Goal: Task Accomplishment & Management: Use online tool/utility

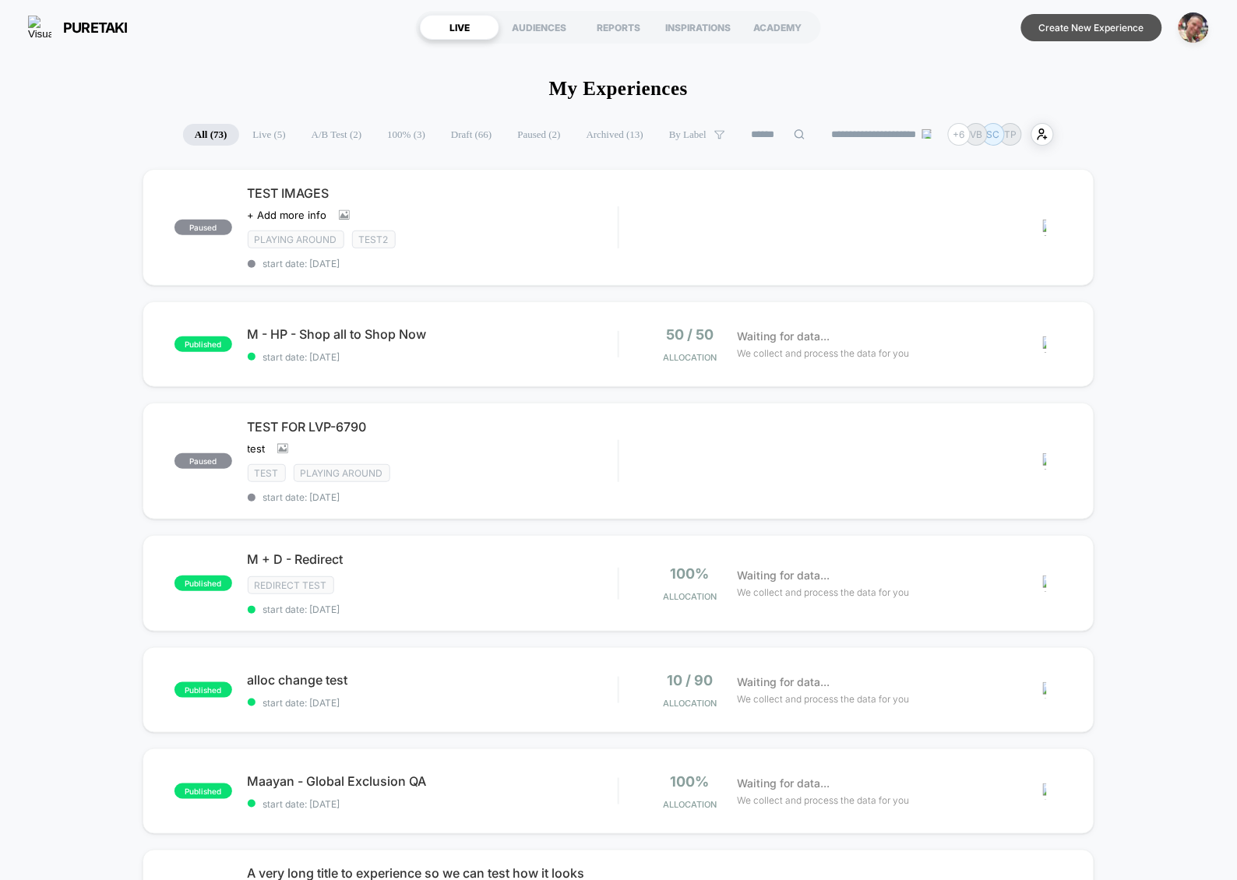
click at [1088, 27] on button "Create New Experience" at bounding box center [1092, 27] width 141 height 27
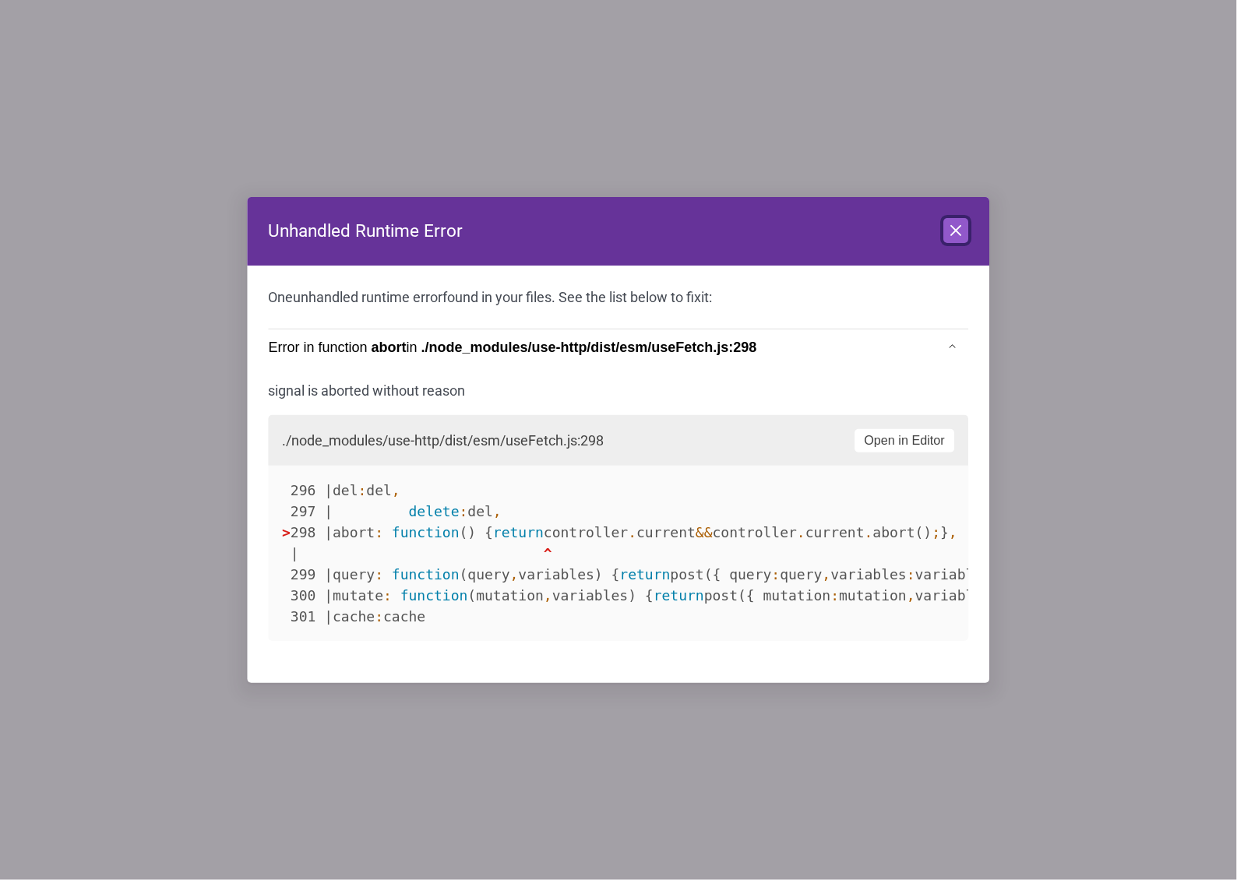
click at [955, 237] on icon at bounding box center [956, 230] width 19 height 19
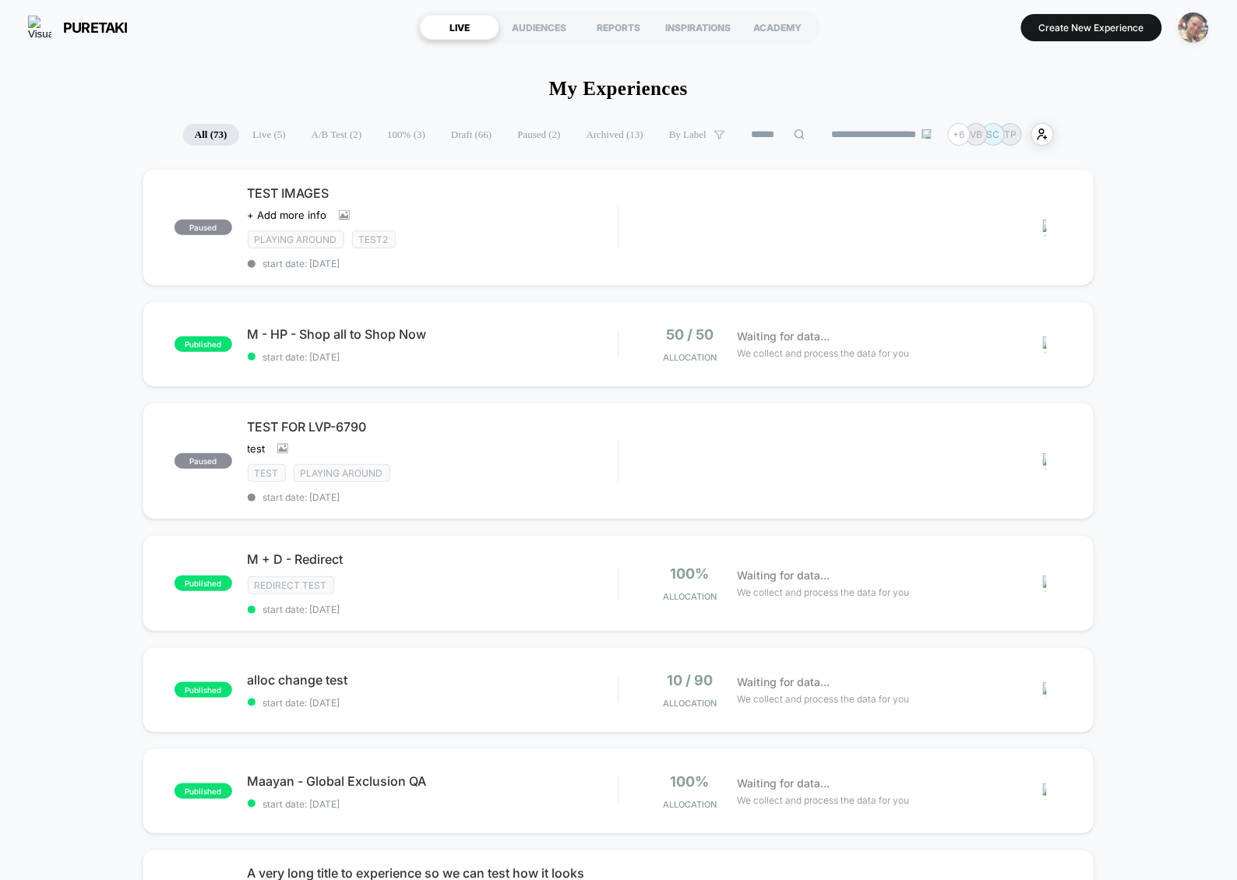
click at [1190, 33] on img "button" at bounding box center [1194, 27] width 30 height 30
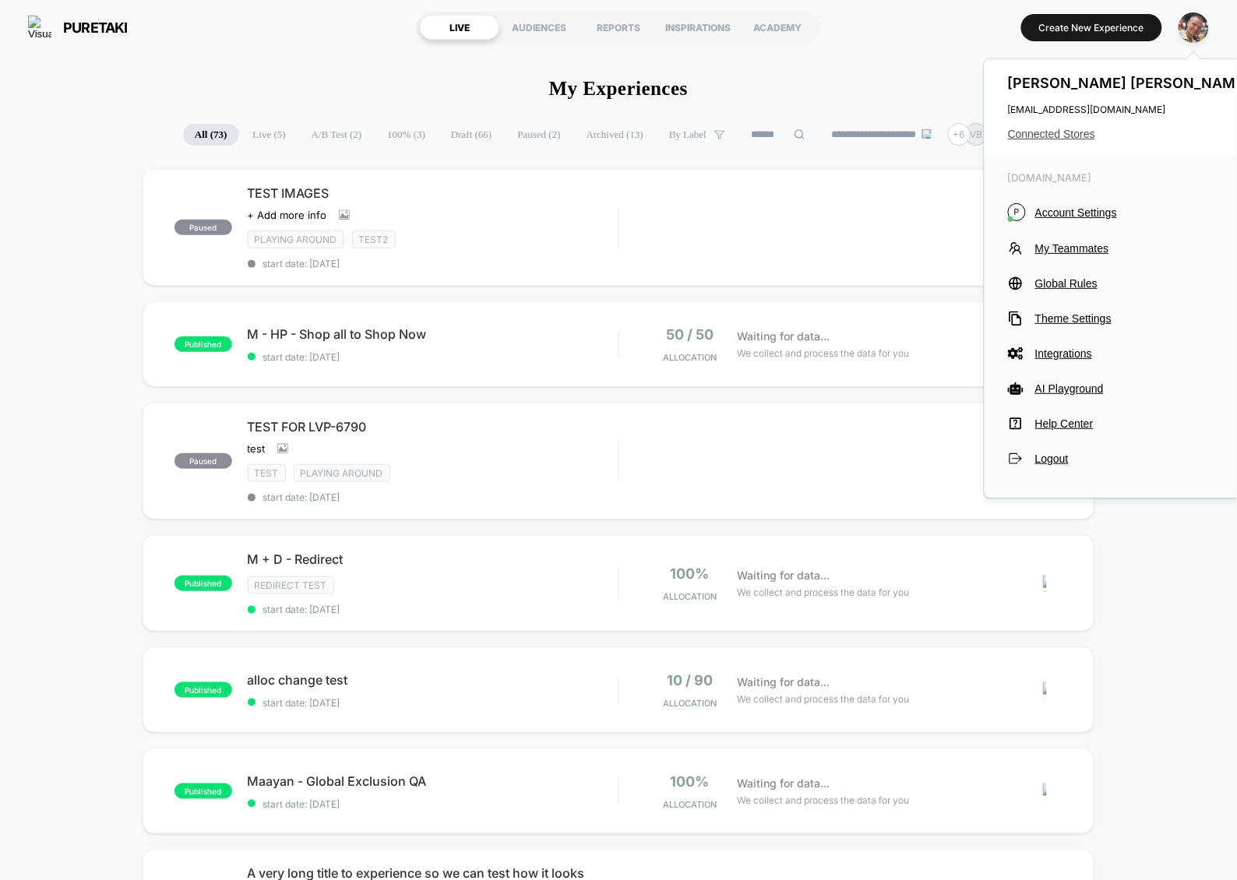
click at [1072, 131] on span "Connected Stores" at bounding box center [1131, 134] width 246 height 12
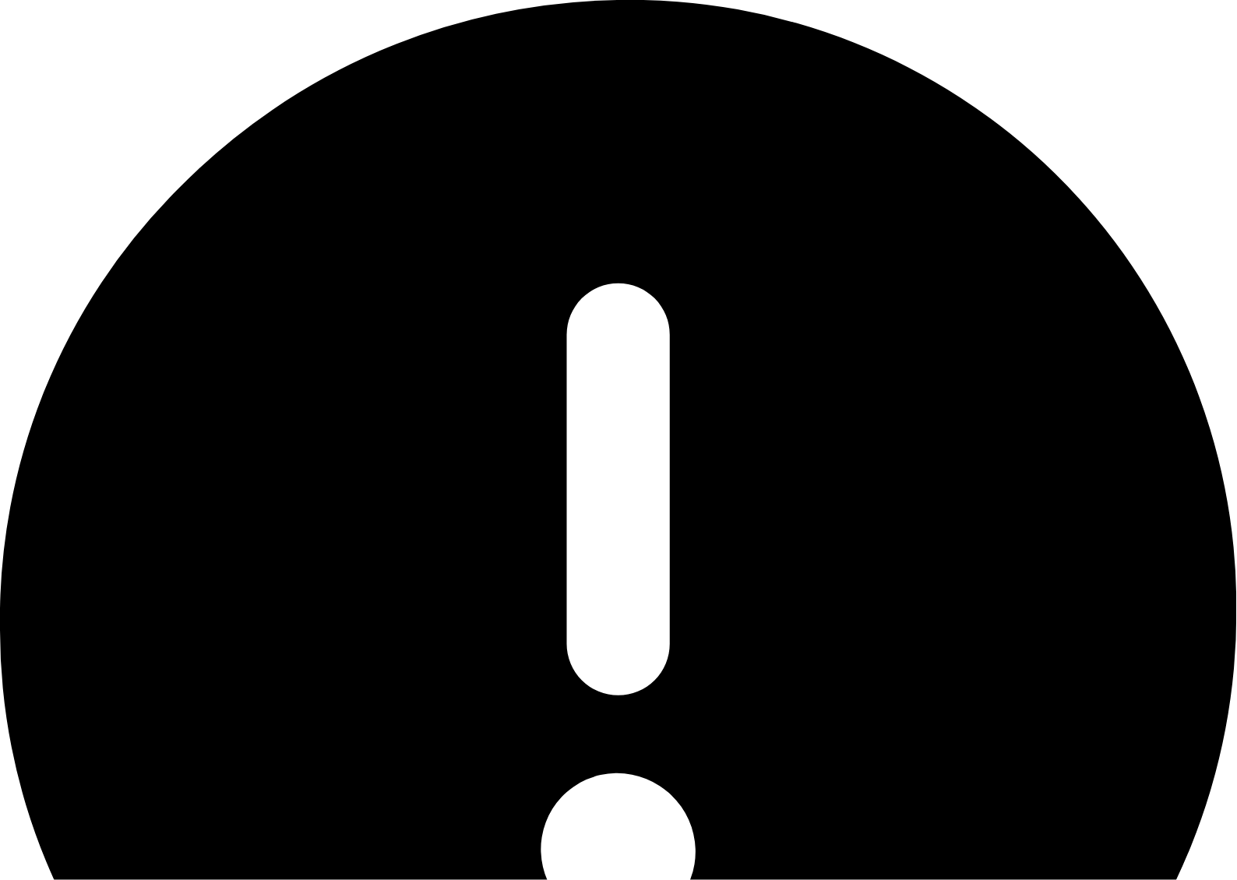
type input "*****"
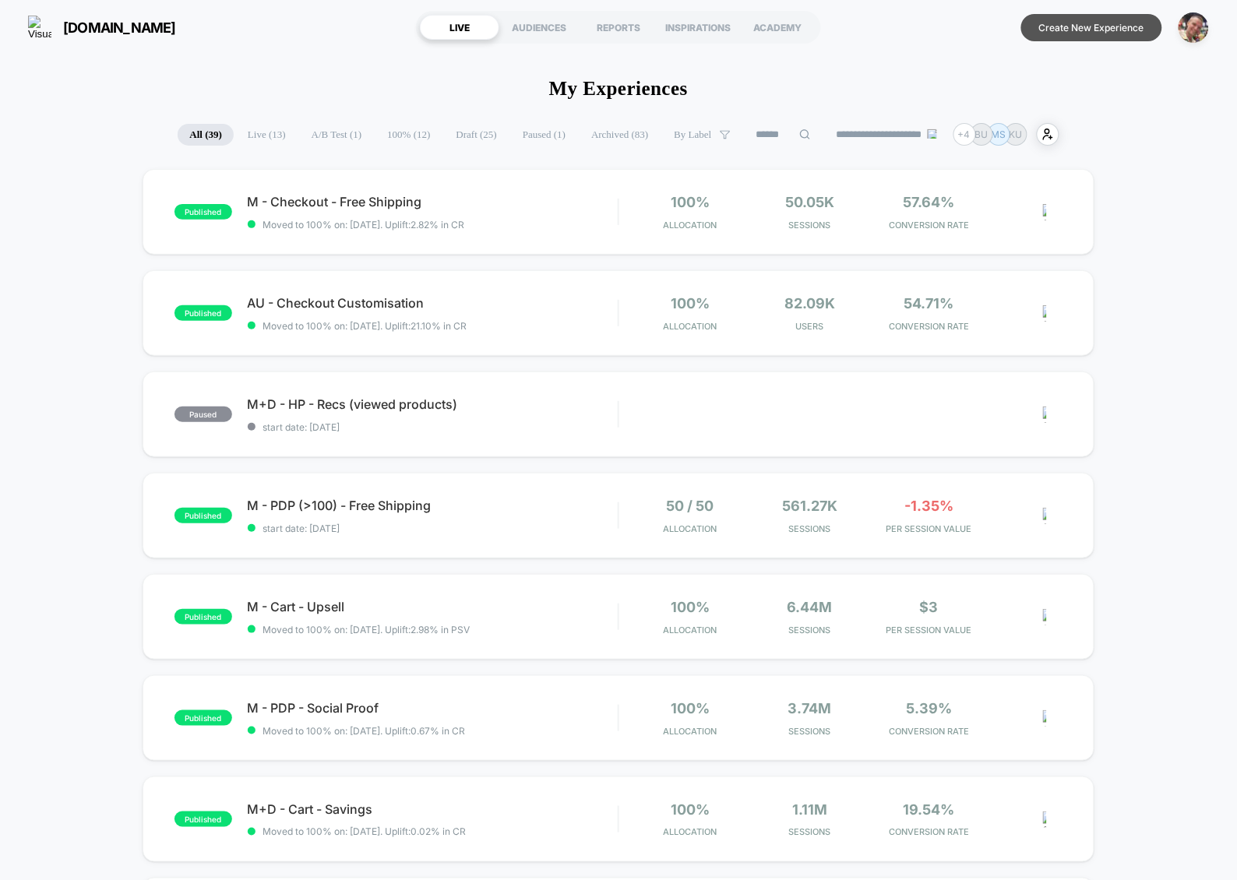
click at [1080, 28] on button "Create New Experience" at bounding box center [1092, 27] width 141 height 27
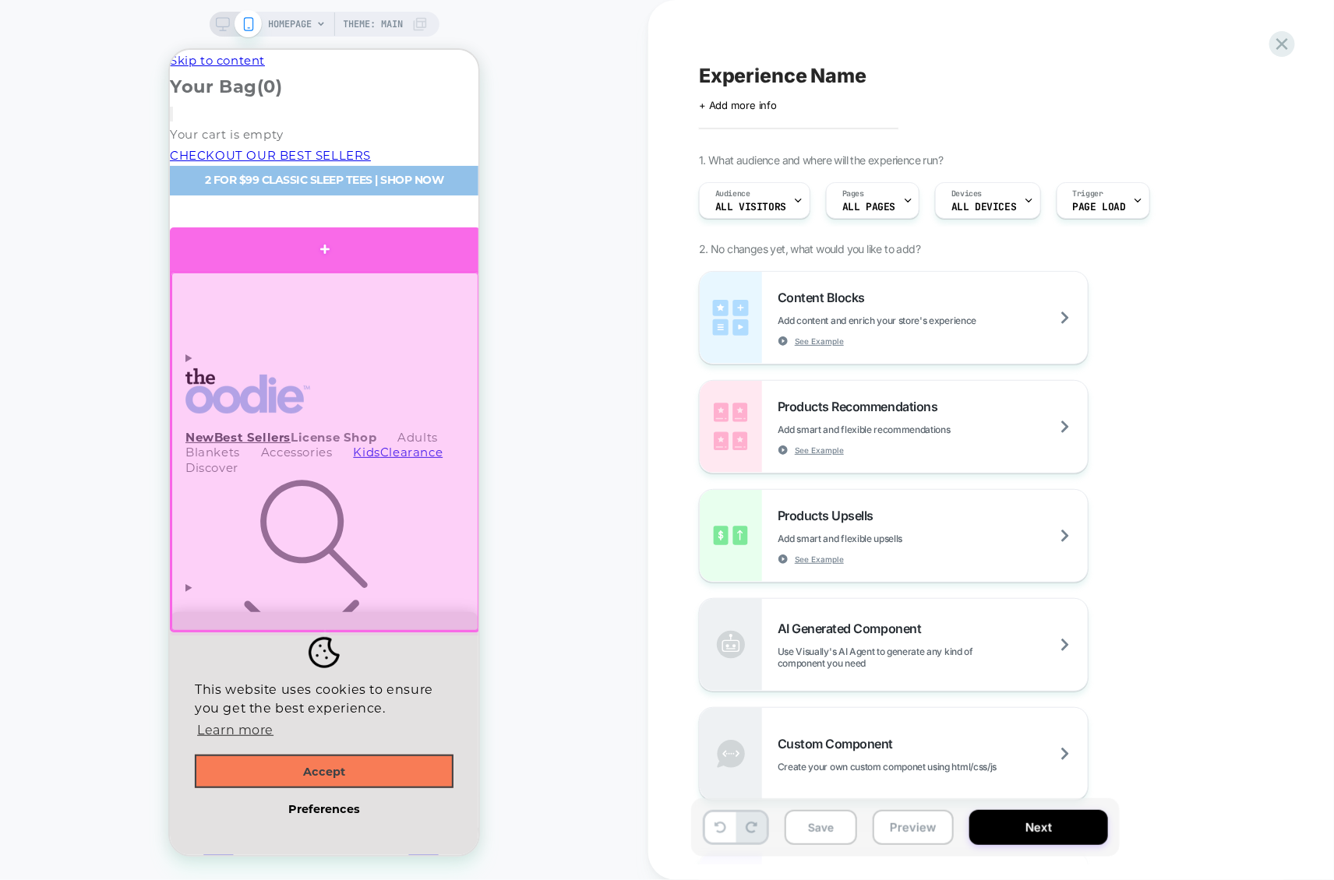
click at [404, 259] on div at bounding box center [324, 249] width 310 height 44
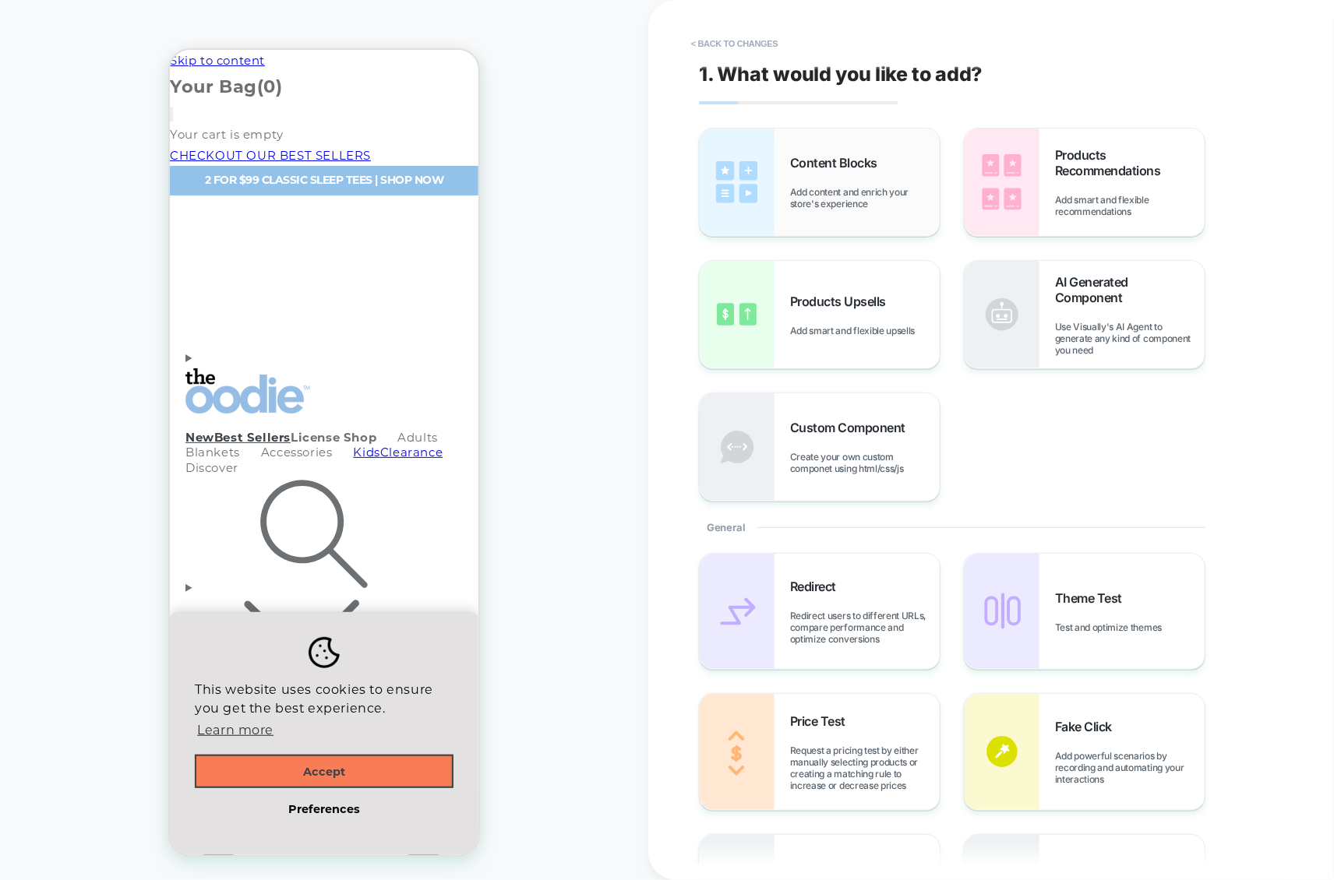
click at [861, 169] on span "Content Blocks" at bounding box center [837, 163] width 95 height 16
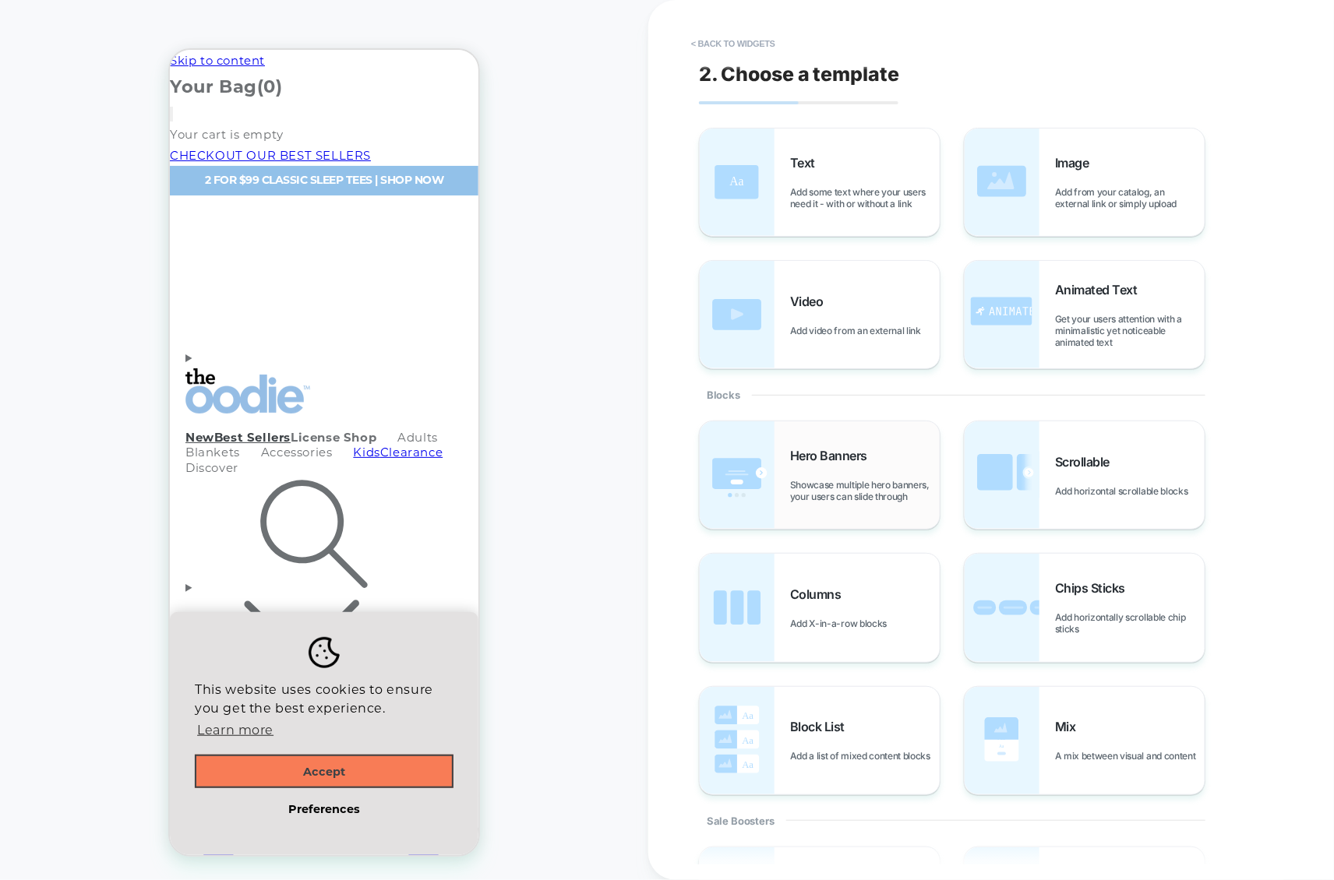
click at [801, 463] on span "Hero Banners" at bounding box center [832, 456] width 85 height 16
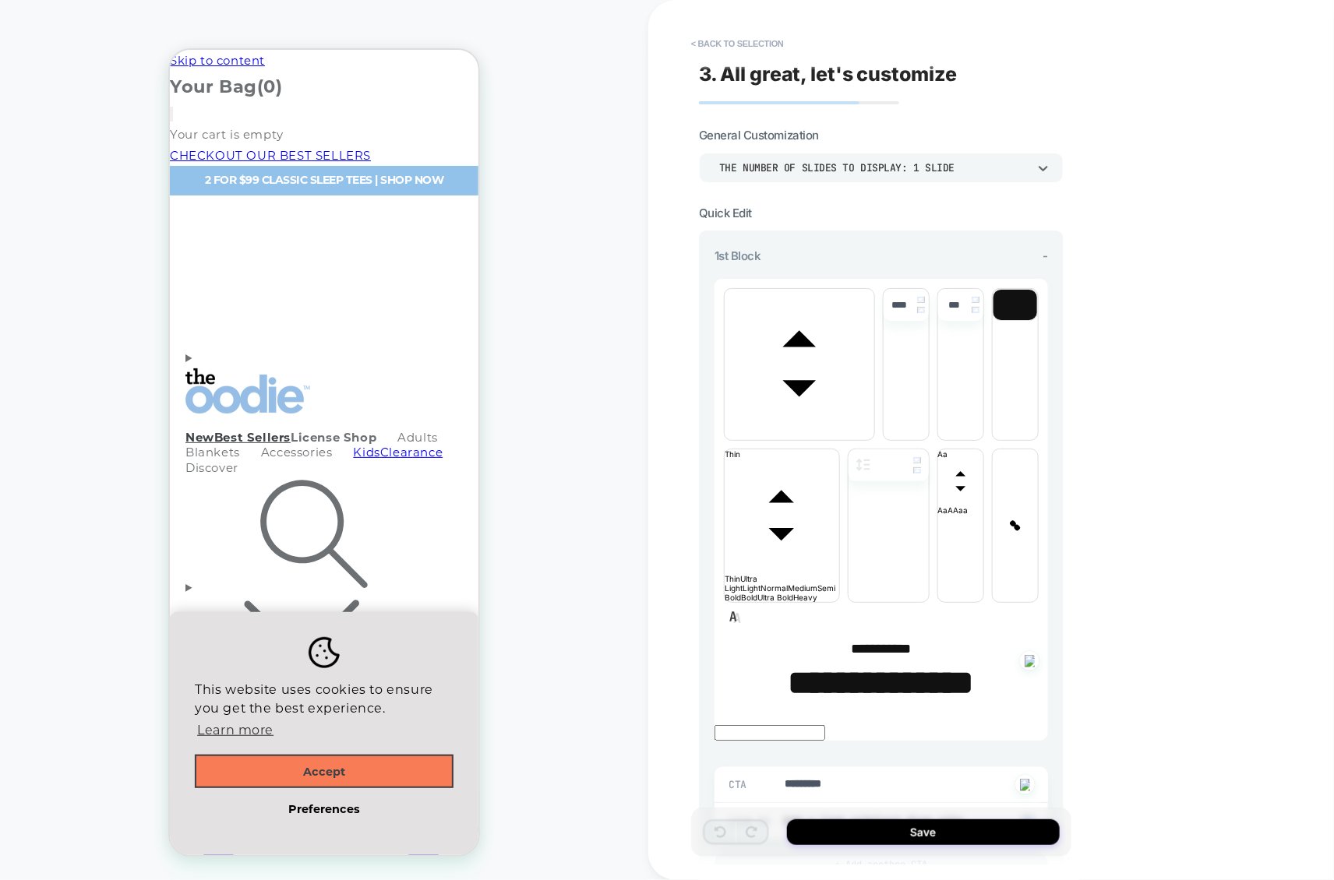
click at [866, 157] on div "THE NUMBER OF SLIDES TO DISPLAY: 1 SLIDE" at bounding box center [881, 168] width 365 height 30
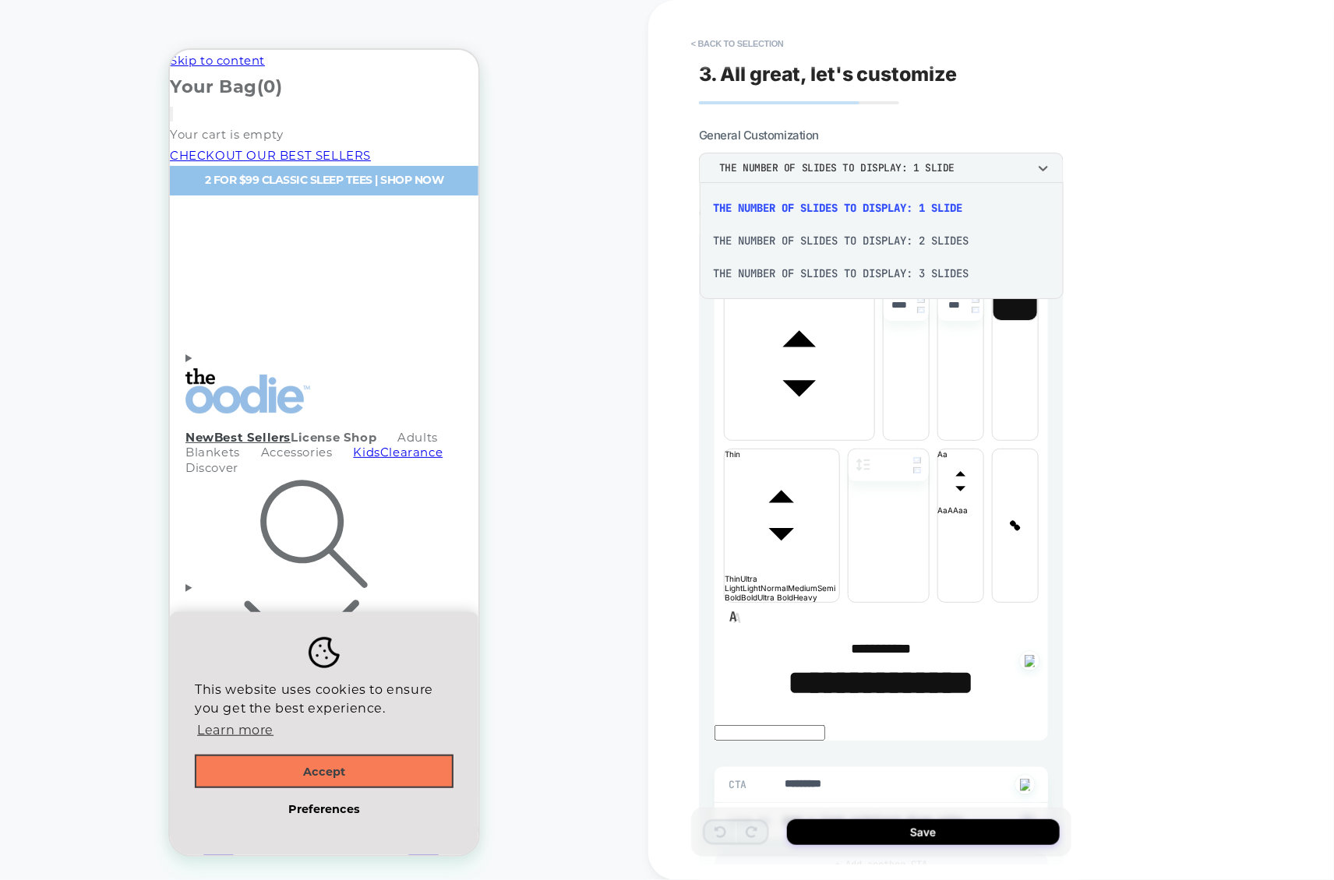
click at [832, 277] on div "THE NUMBER OF SLIDES TO DISPLAY: 3 SLIDES" at bounding box center [882, 273] width 352 height 33
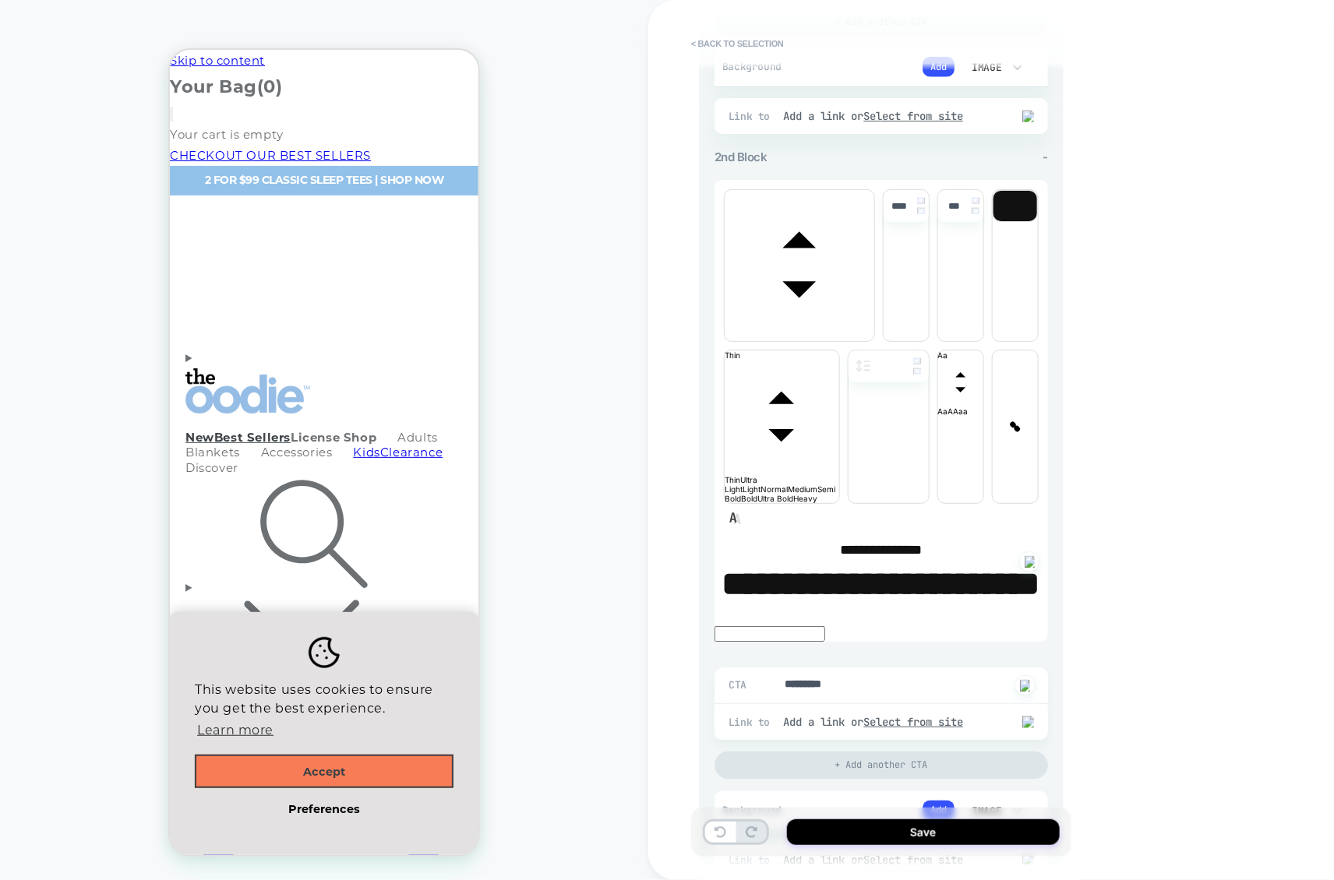
scroll to position [881, 0]
click at [723, 41] on button "< Back to selection" at bounding box center [737, 43] width 108 height 25
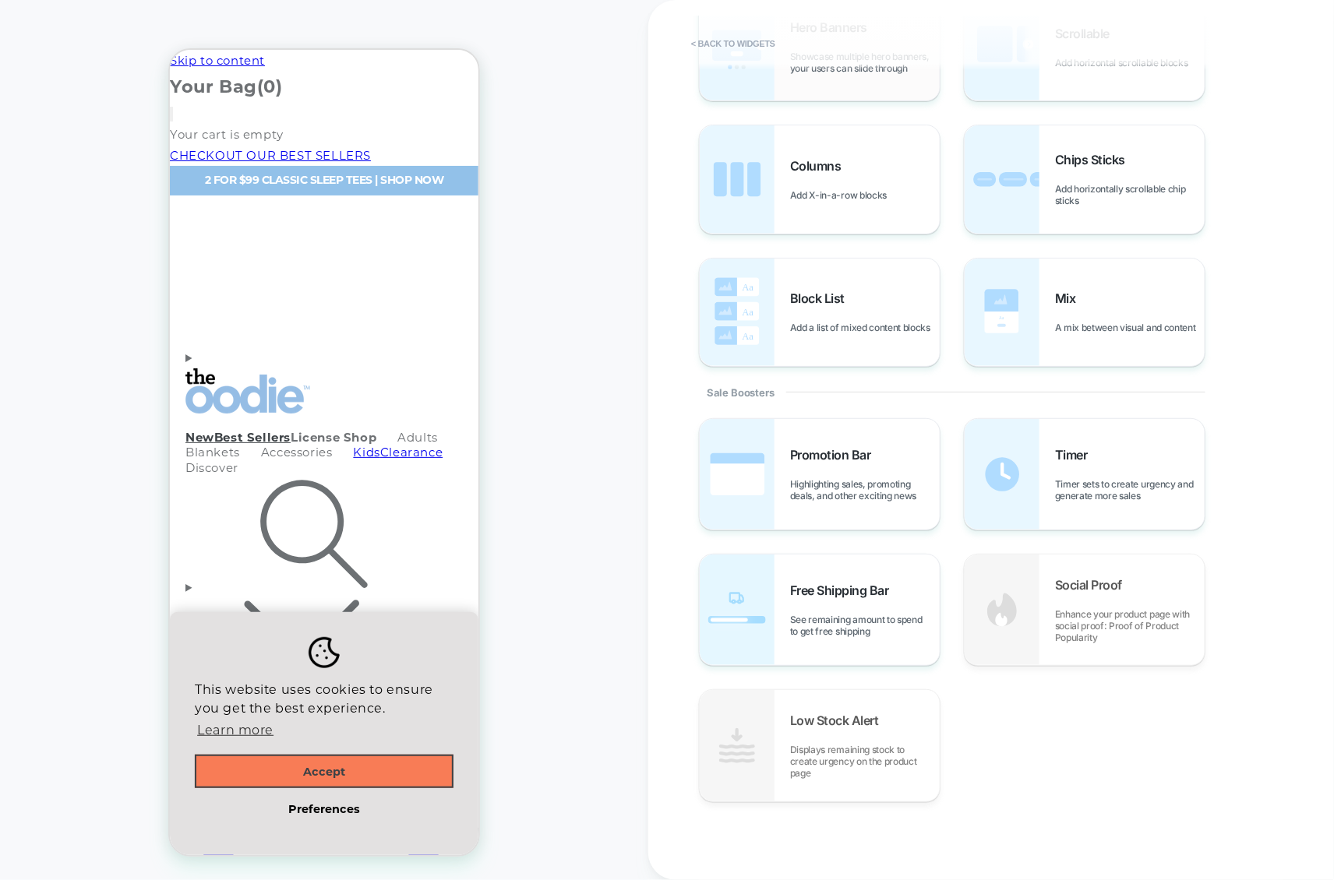
scroll to position [419, 0]
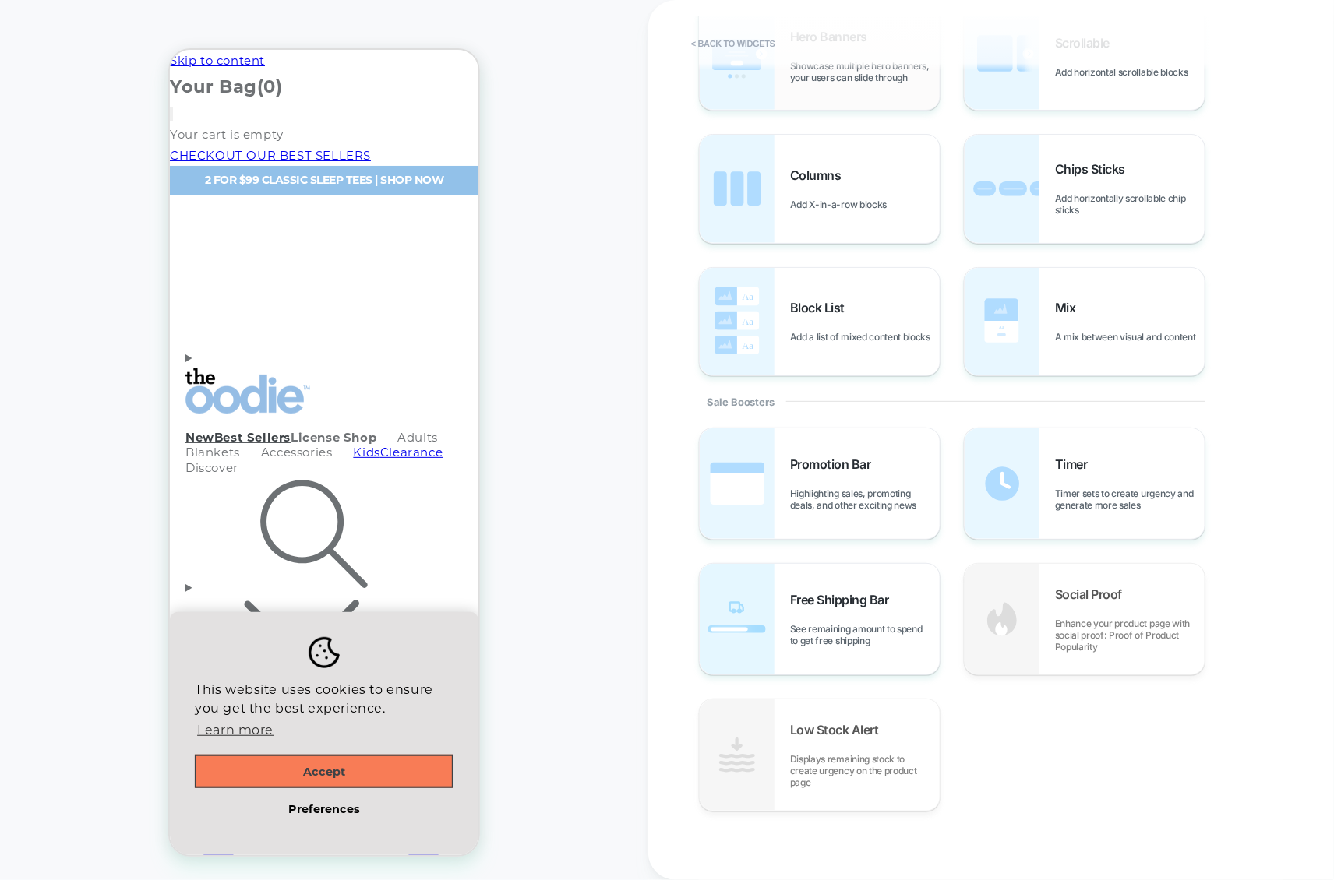
click at [851, 520] on div "Promotion Bar Highlighting sales, promoting deals, and other exciting news" at bounding box center [820, 484] width 240 height 111
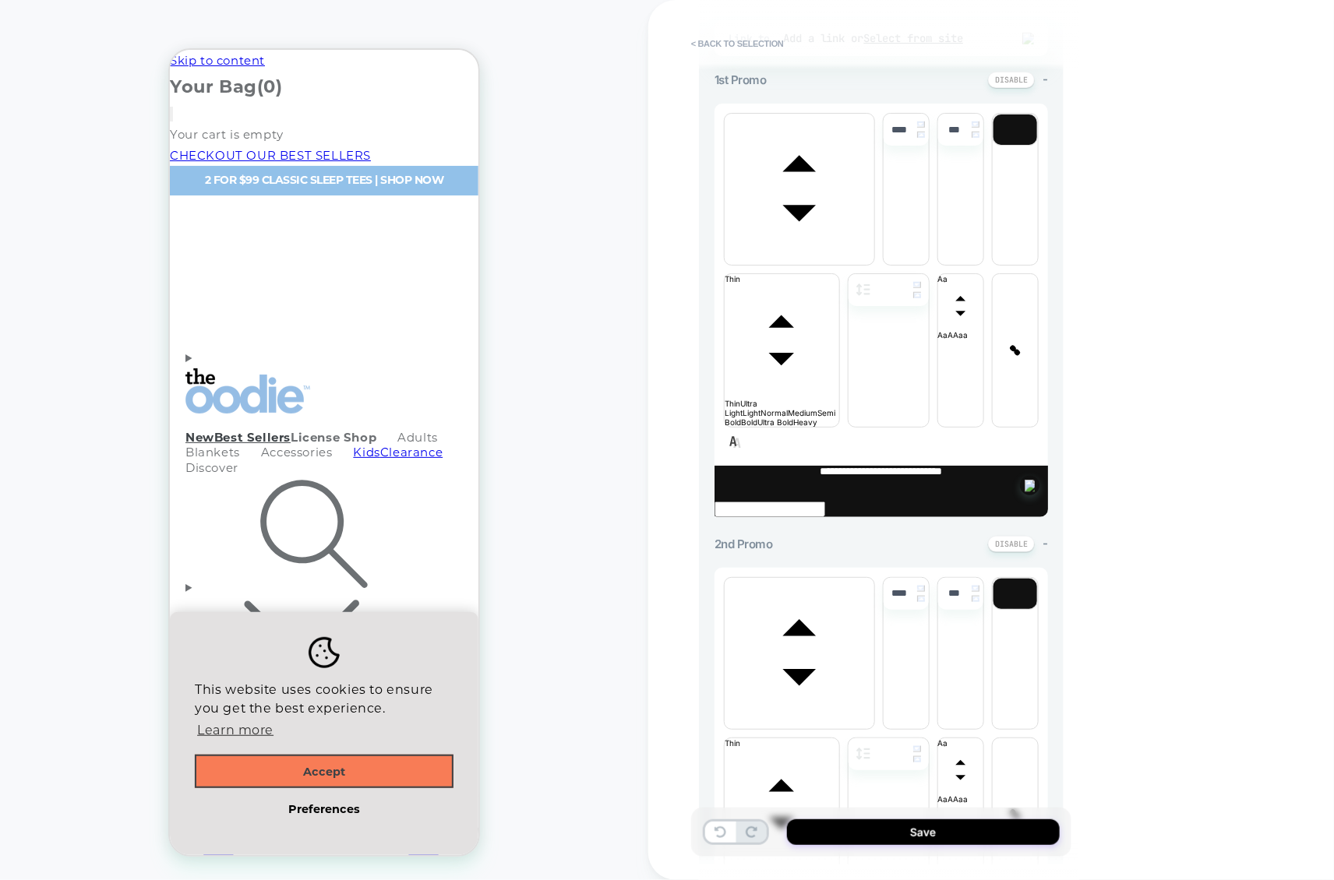
scroll to position [579, 0]
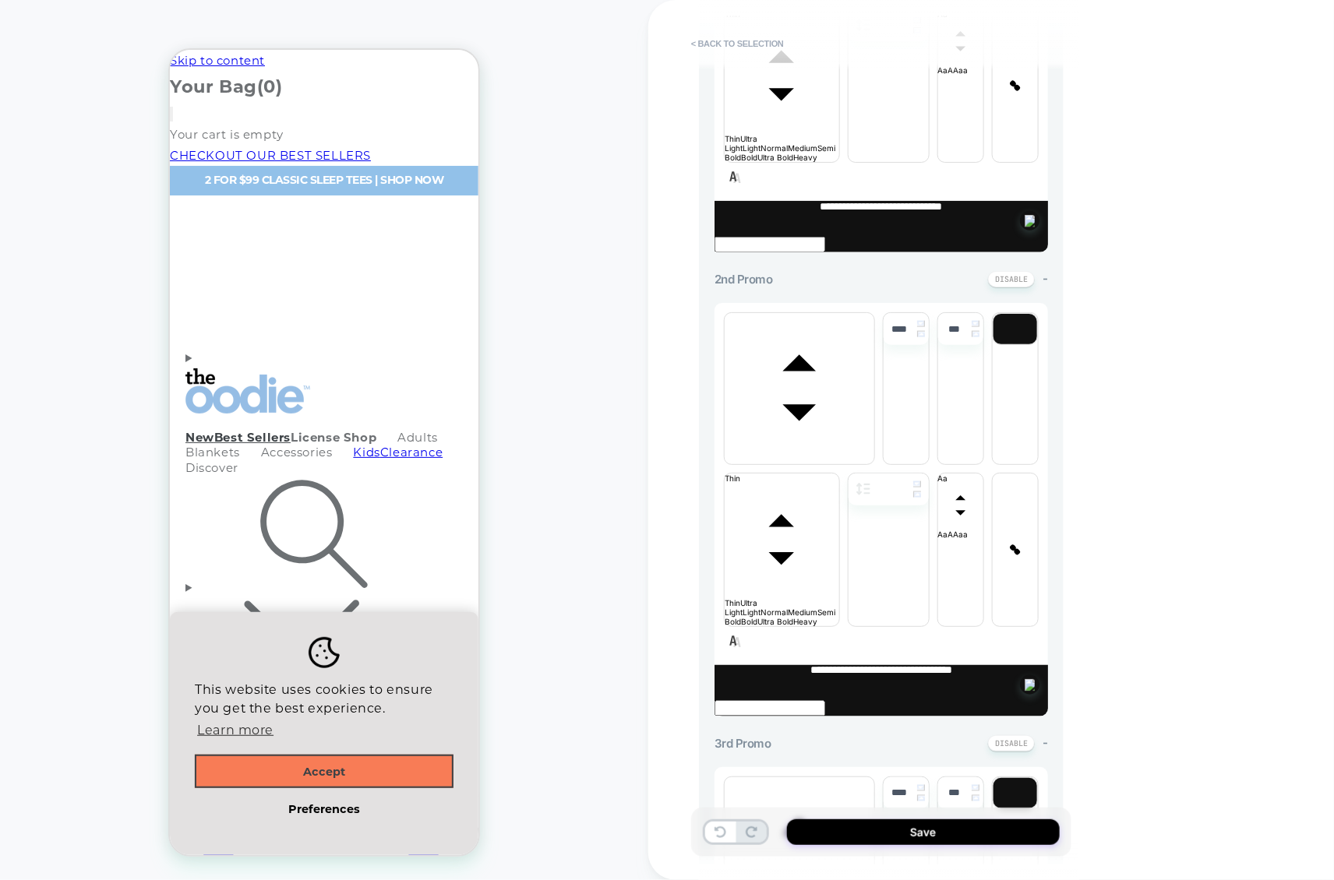
scroll to position [762, 0]
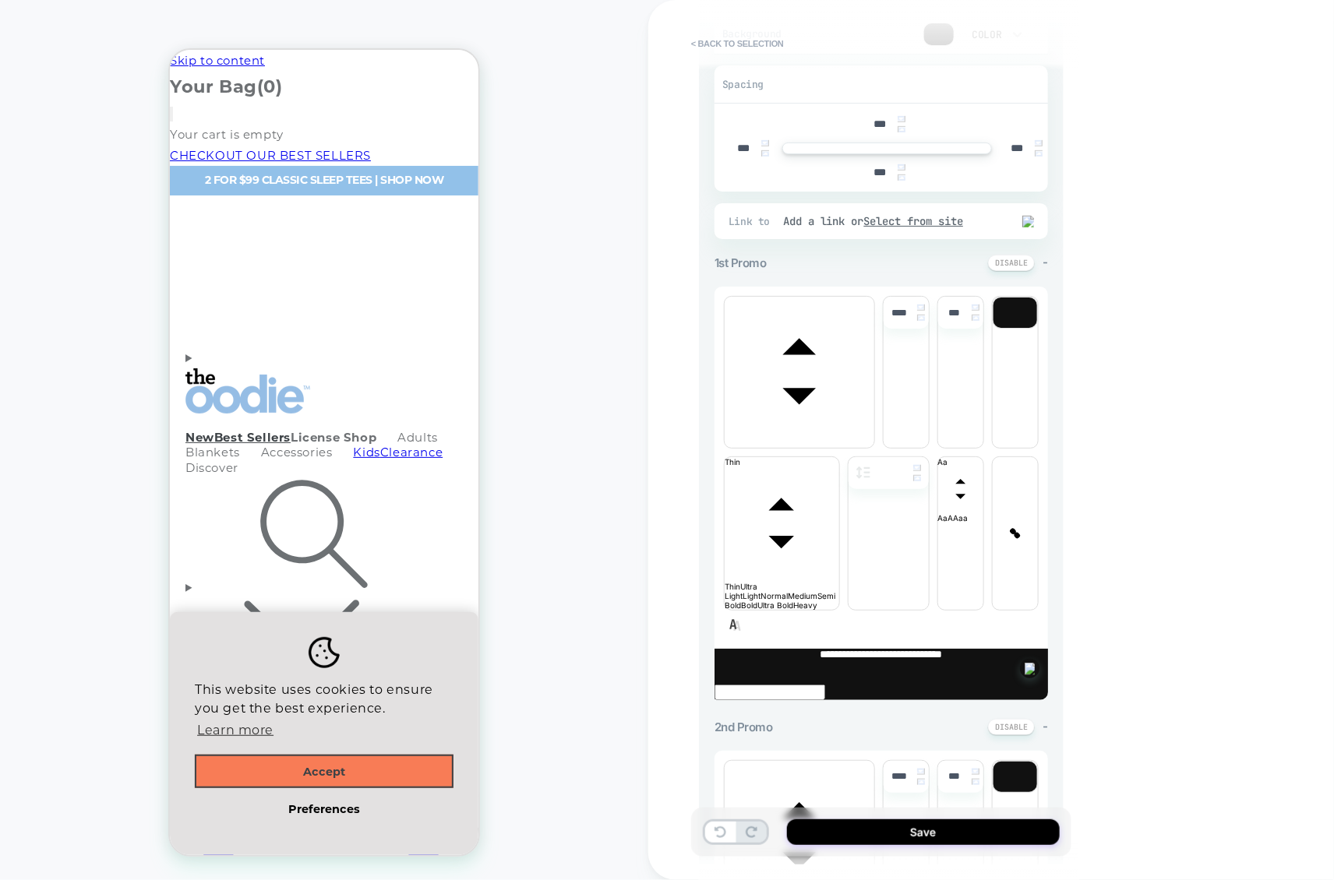
scroll to position [302, 0]
click at [1046, 266] on span "-" at bounding box center [1045, 263] width 5 height 15
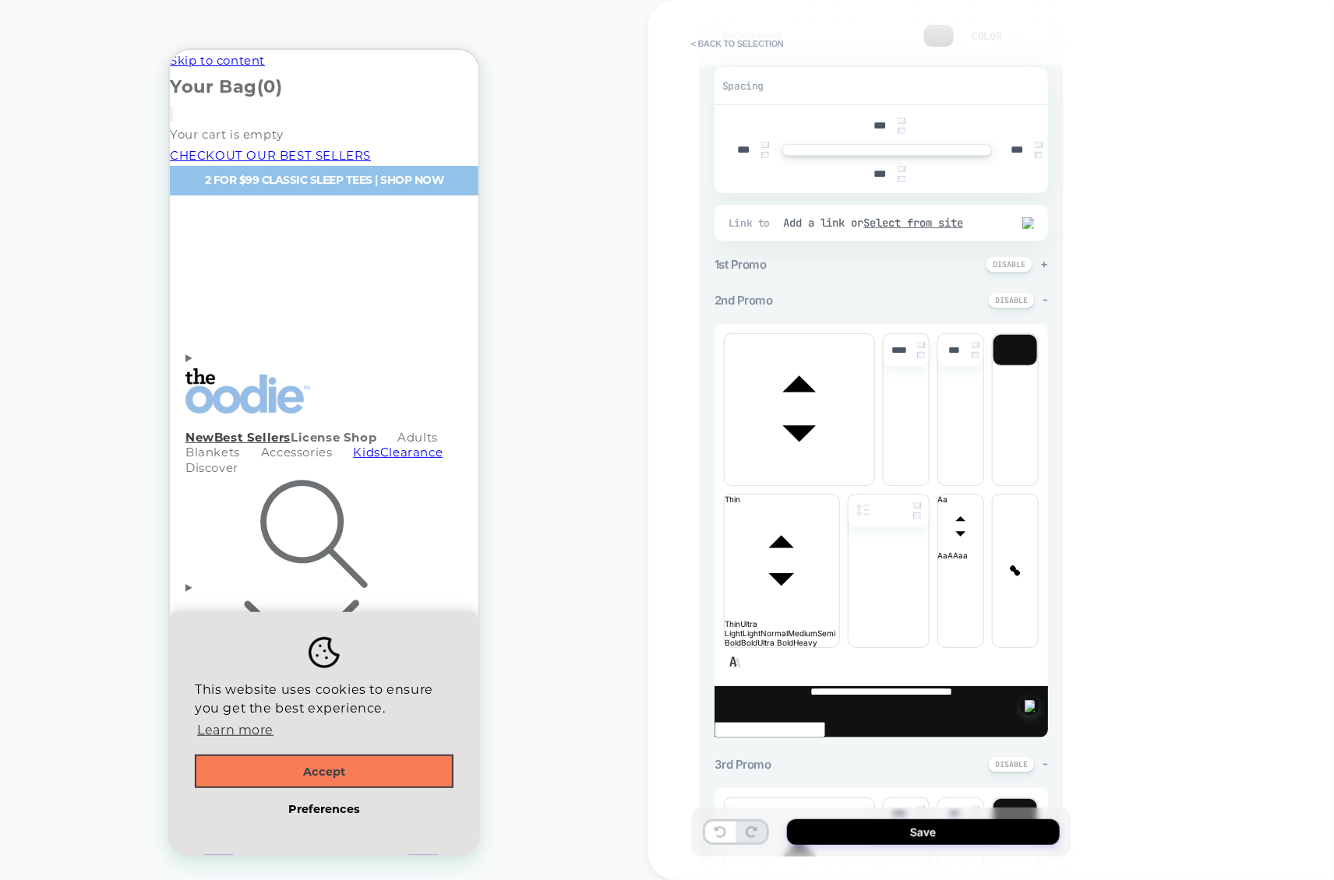
click at [1046, 266] on span "+" at bounding box center [1044, 263] width 8 height 15
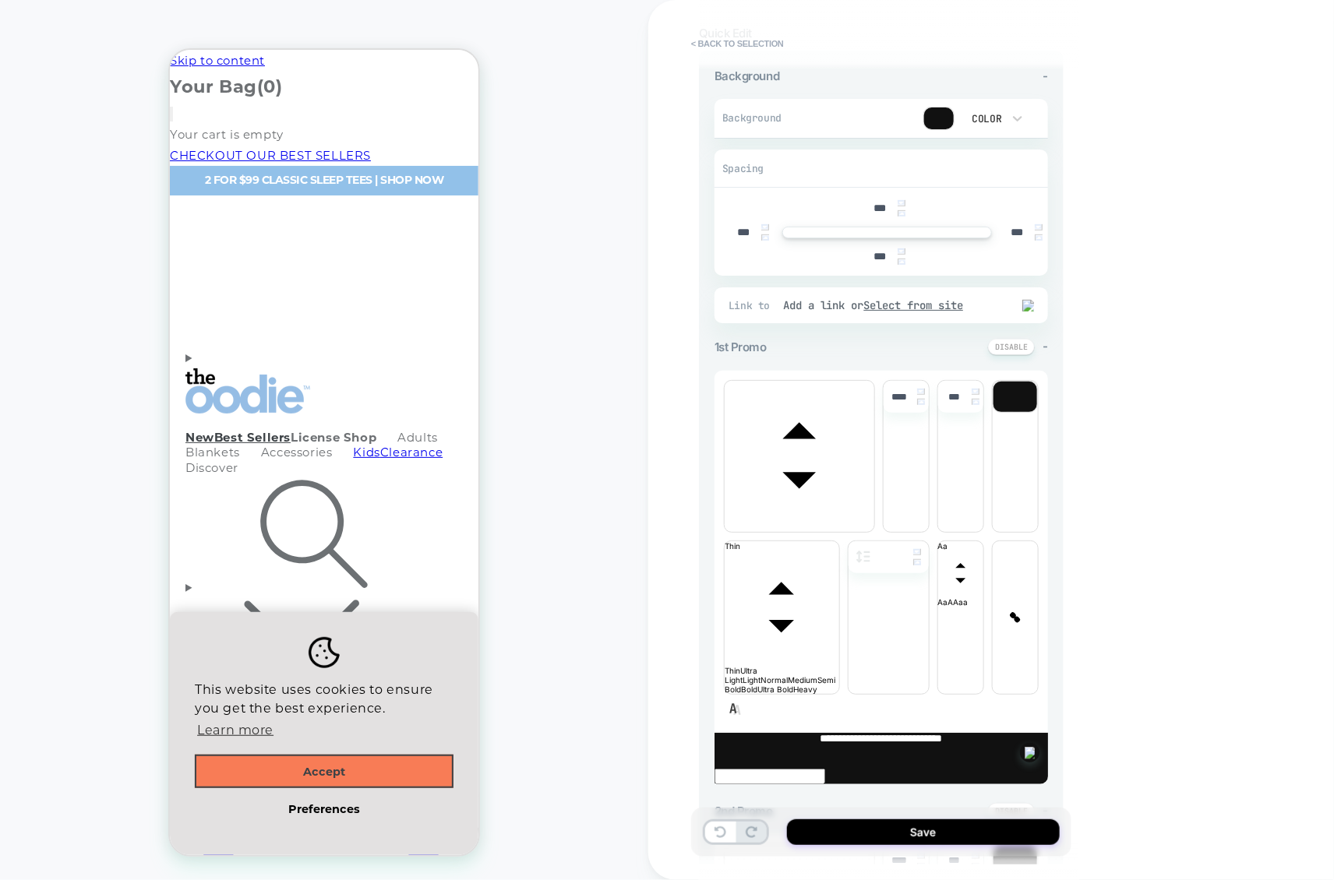
scroll to position [0, 0]
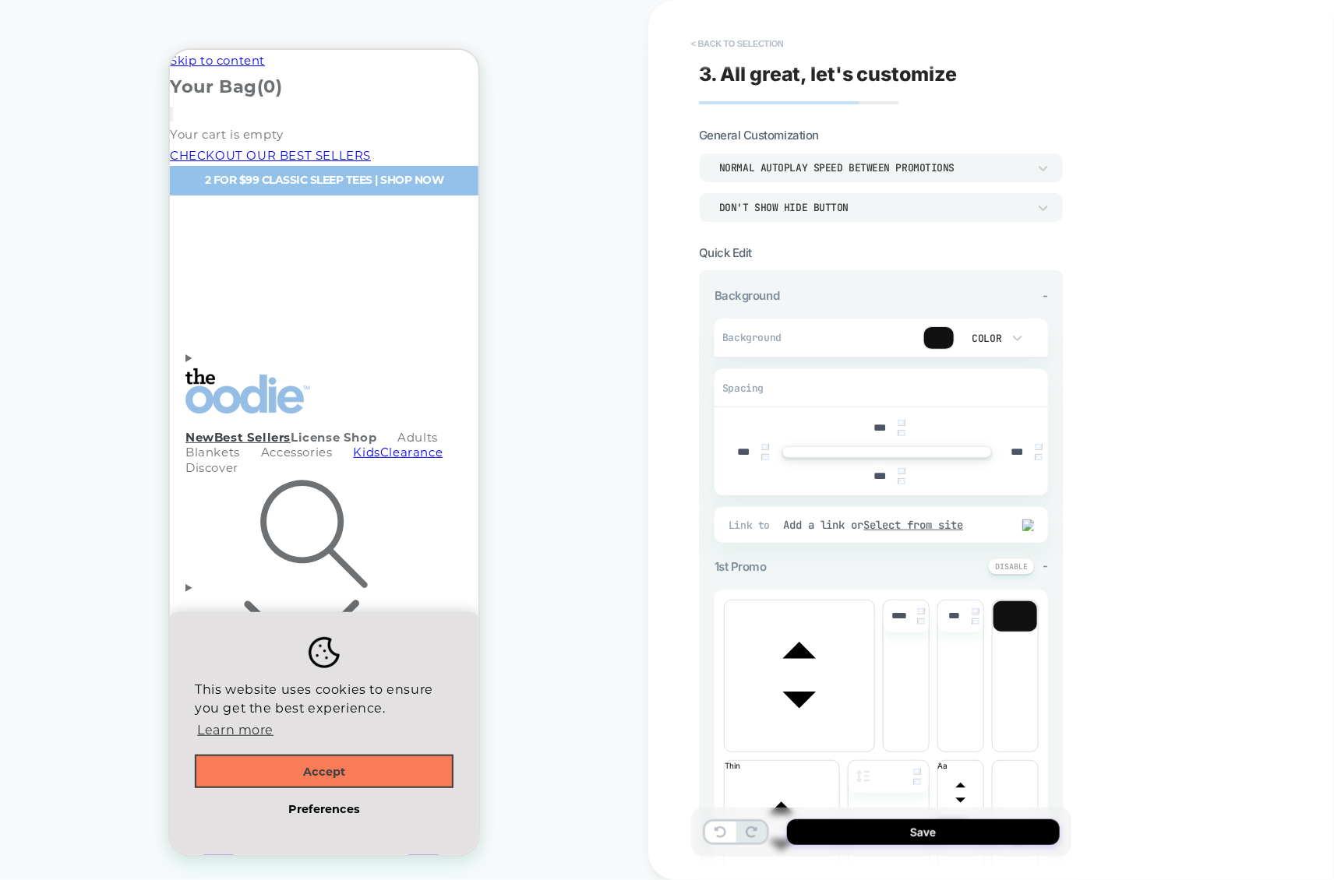
click at [746, 46] on button "< Back to selection" at bounding box center [737, 43] width 108 height 25
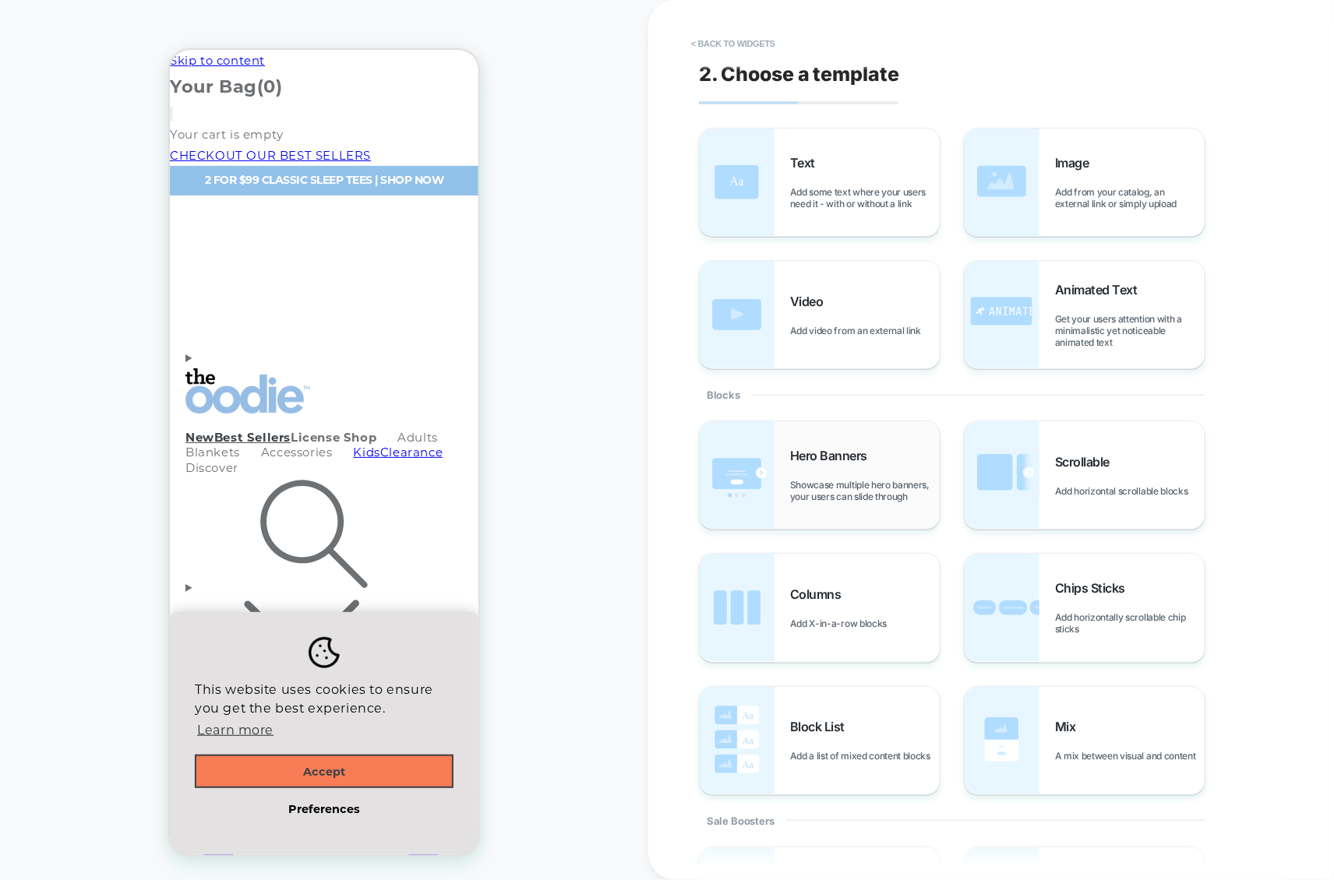
click at [857, 514] on div "Hero Banners Showcase multiple hero banners, your users can slide through" at bounding box center [820, 476] width 240 height 108
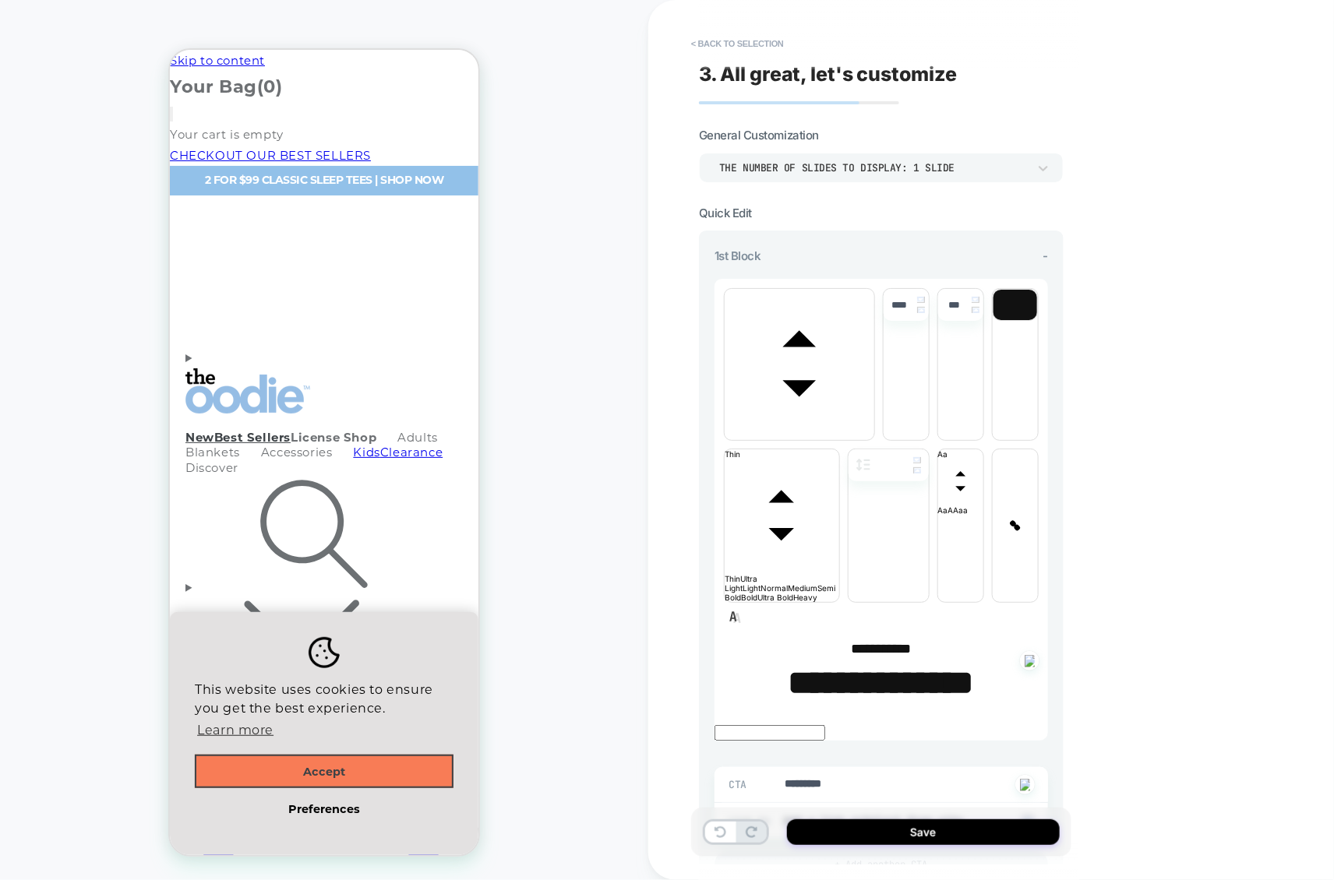
click at [888, 178] on div "THE NUMBER OF SLIDES TO DISPLAY: 1 SLIDE" at bounding box center [881, 168] width 365 height 30
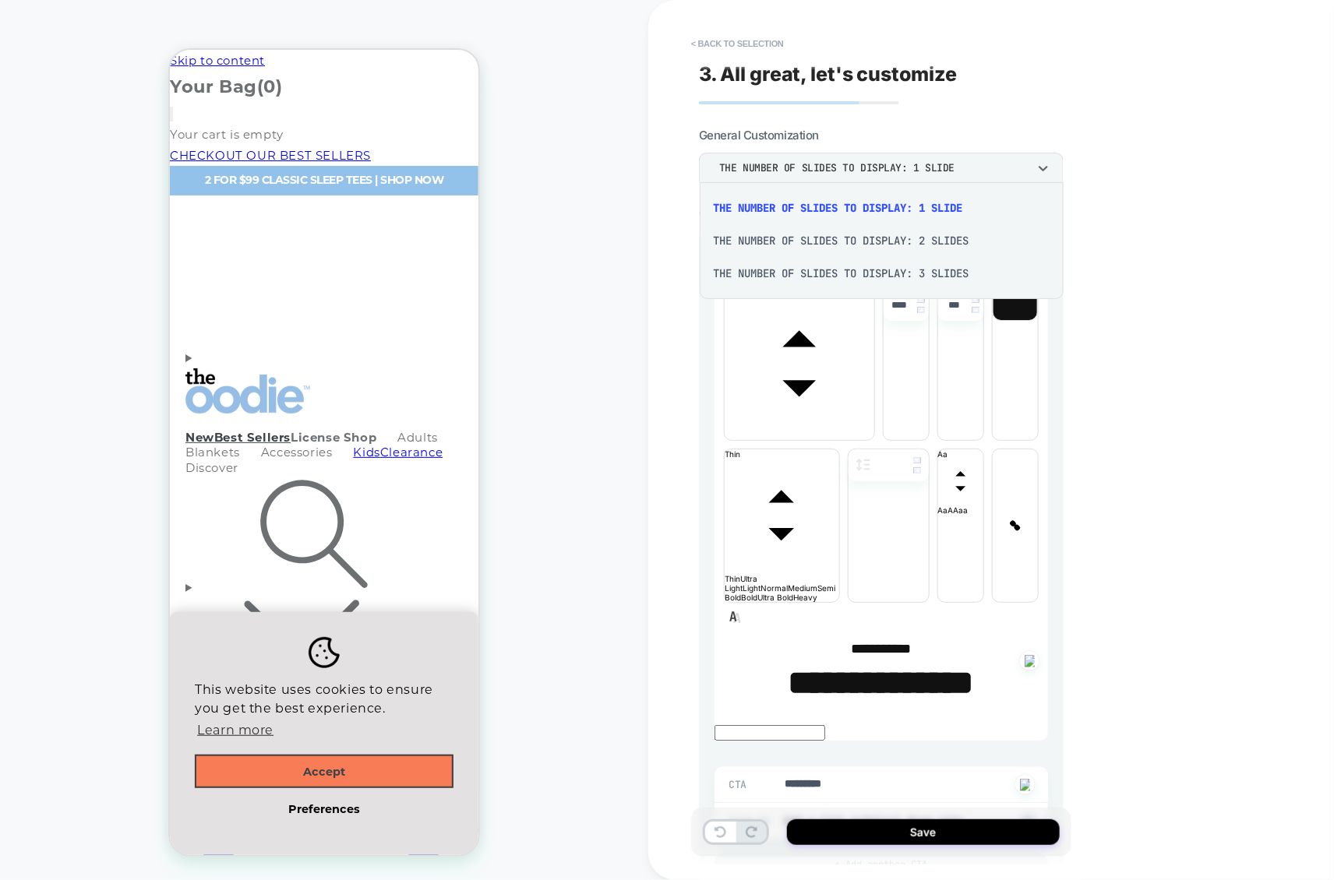
click at [852, 266] on div "THE NUMBER OF SLIDES TO DISPLAY: 3 SLIDES" at bounding box center [882, 273] width 352 height 33
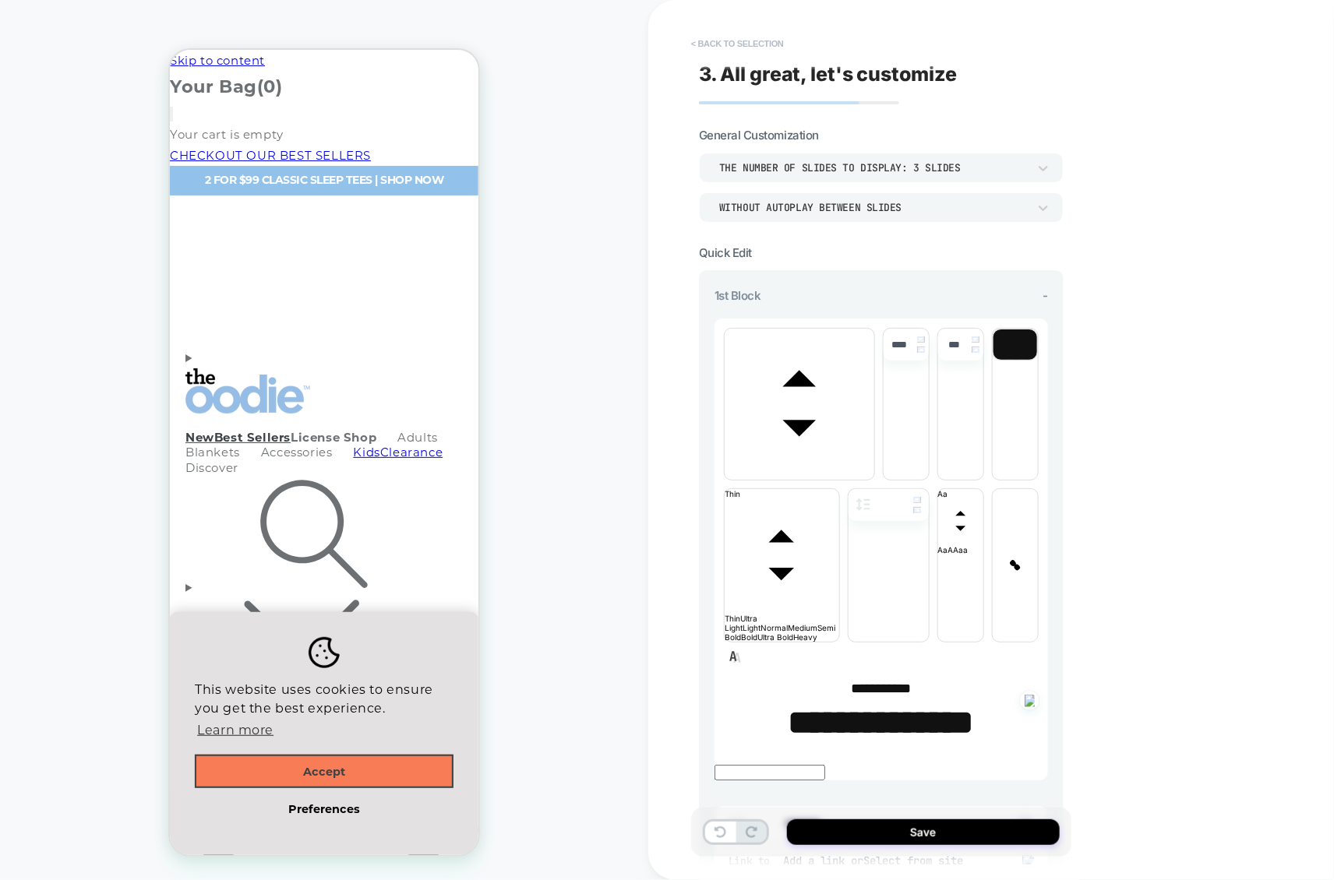
click at [758, 39] on button "< Back to selection" at bounding box center [737, 43] width 108 height 25
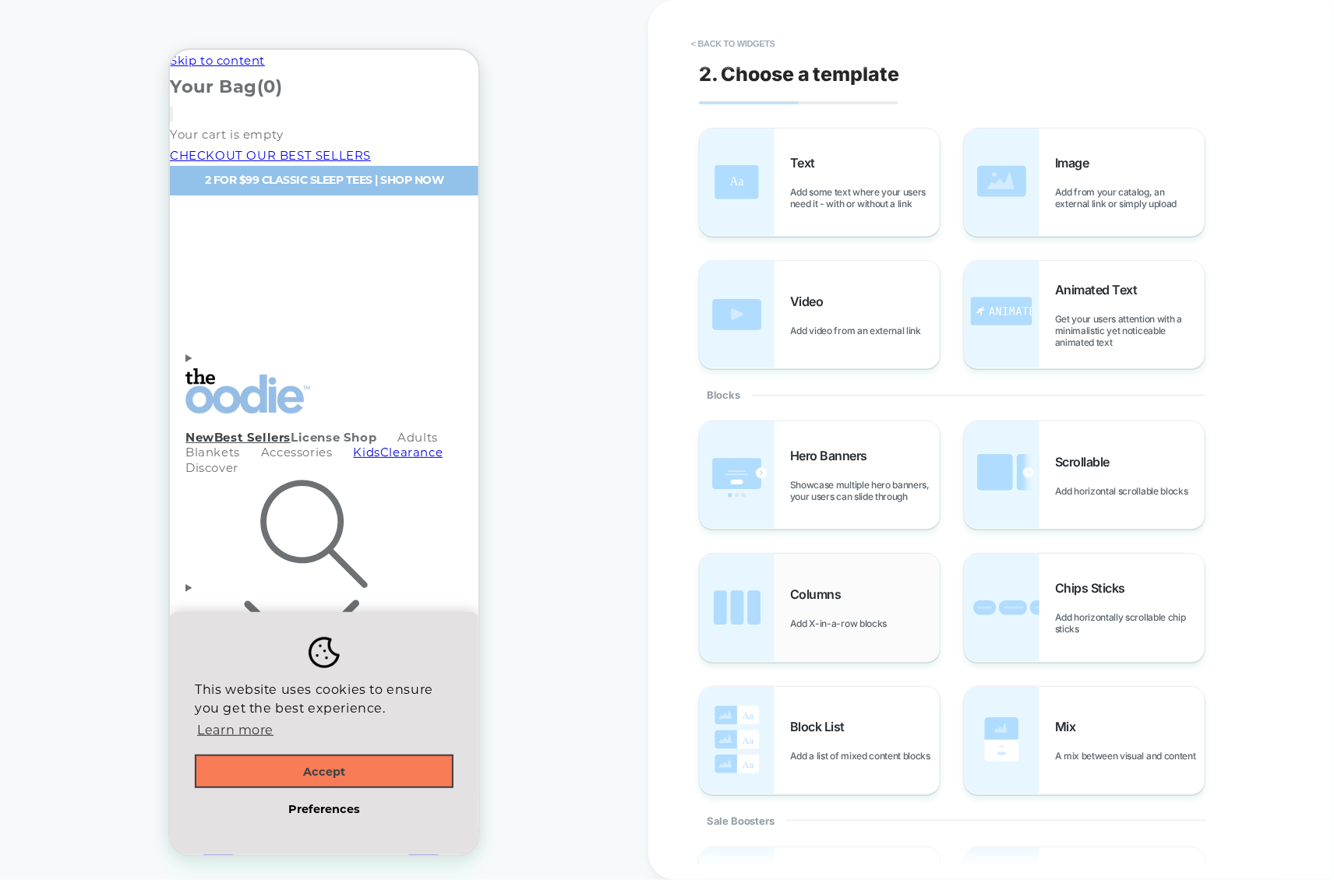
click at [820, 577] on div "Columns Add X-in-a-row blocks" at bounding box center [820, 608] width 240 height 108
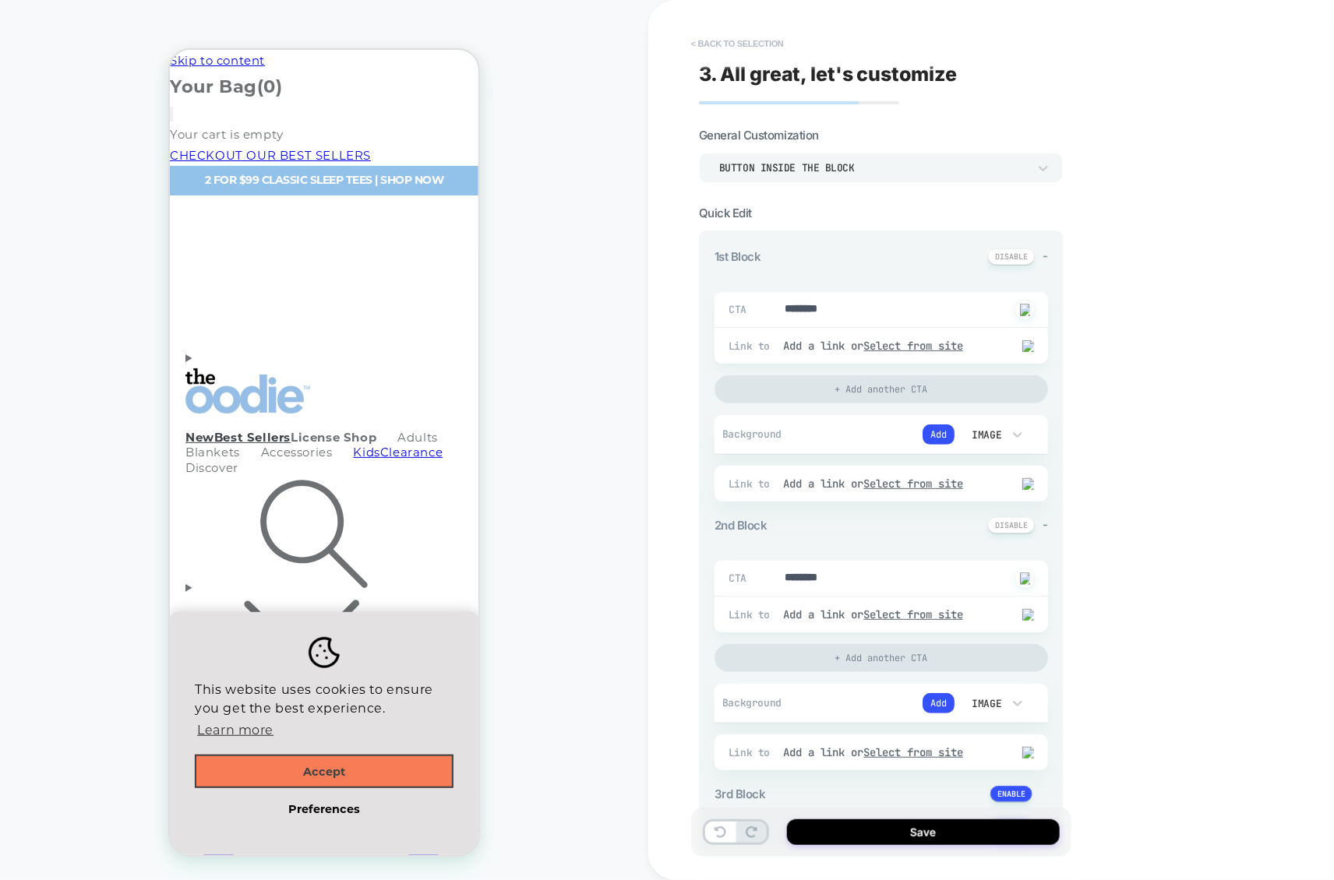
click at [762, 37] on button "< Back to selection" at bounding box center [737, 43] width 108 height 25
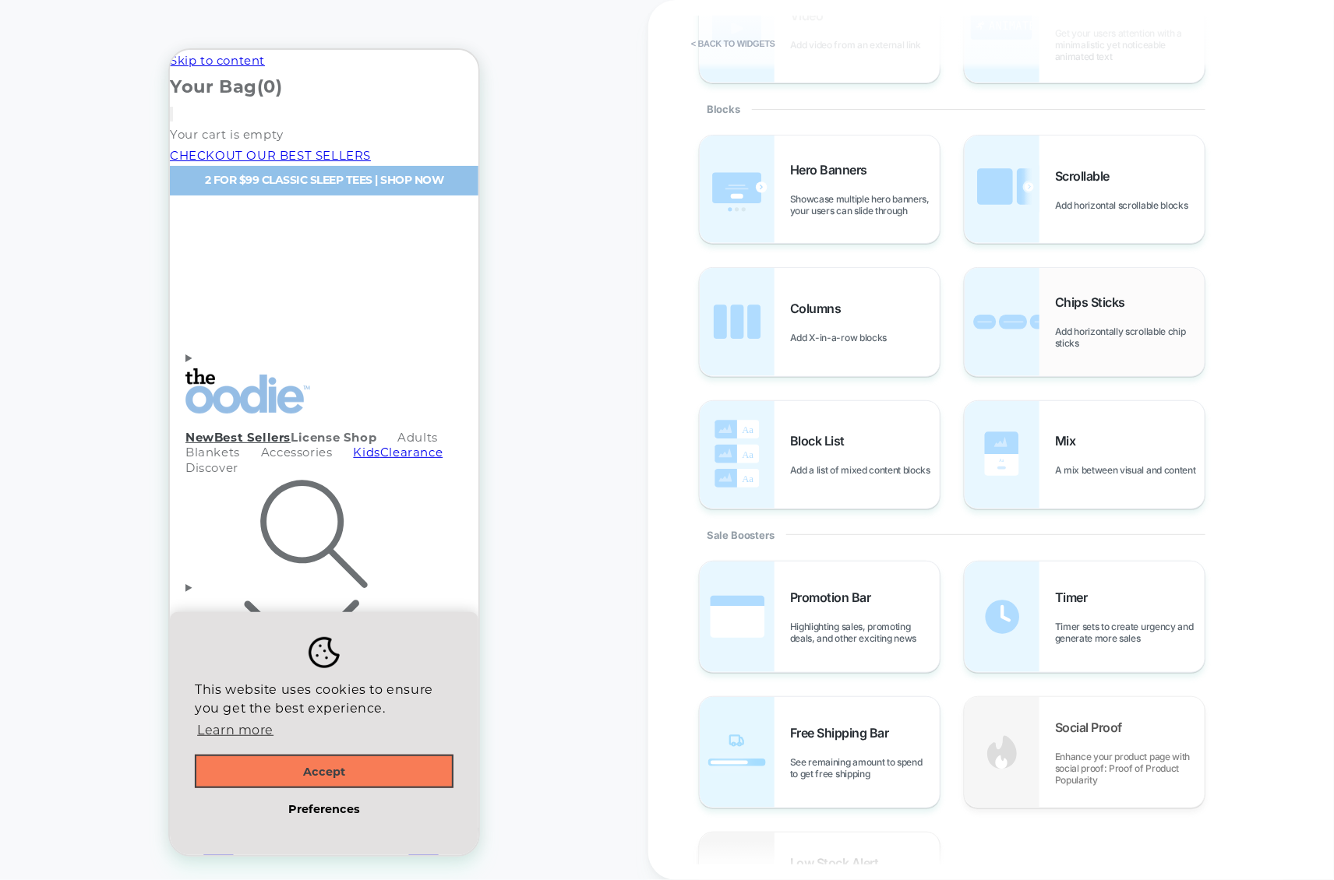
scroll to position [290, 0]
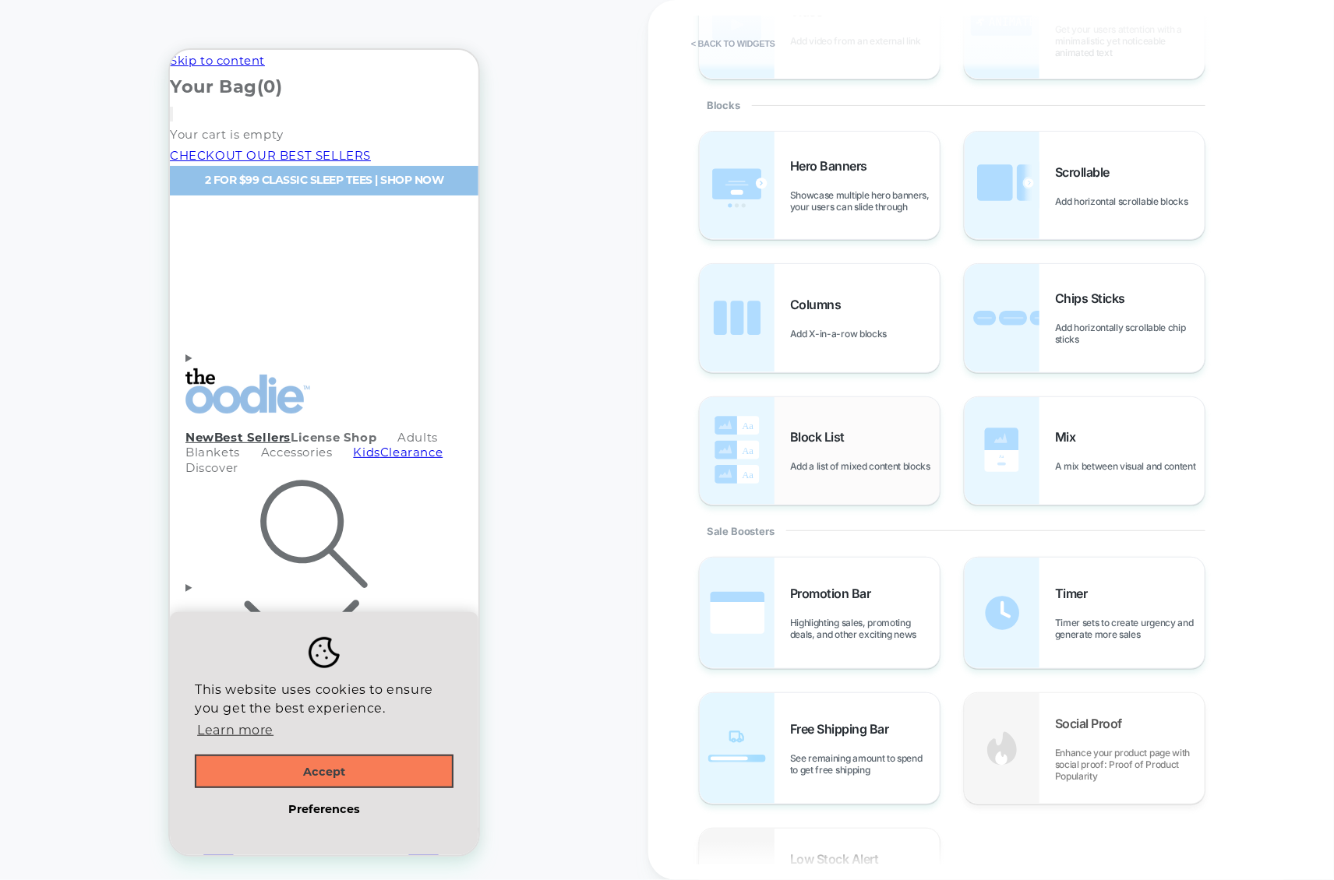
click at [839, 471] on span "Add a list of mixed content blocks" at bounding box center [864, 466] width 148 height 12
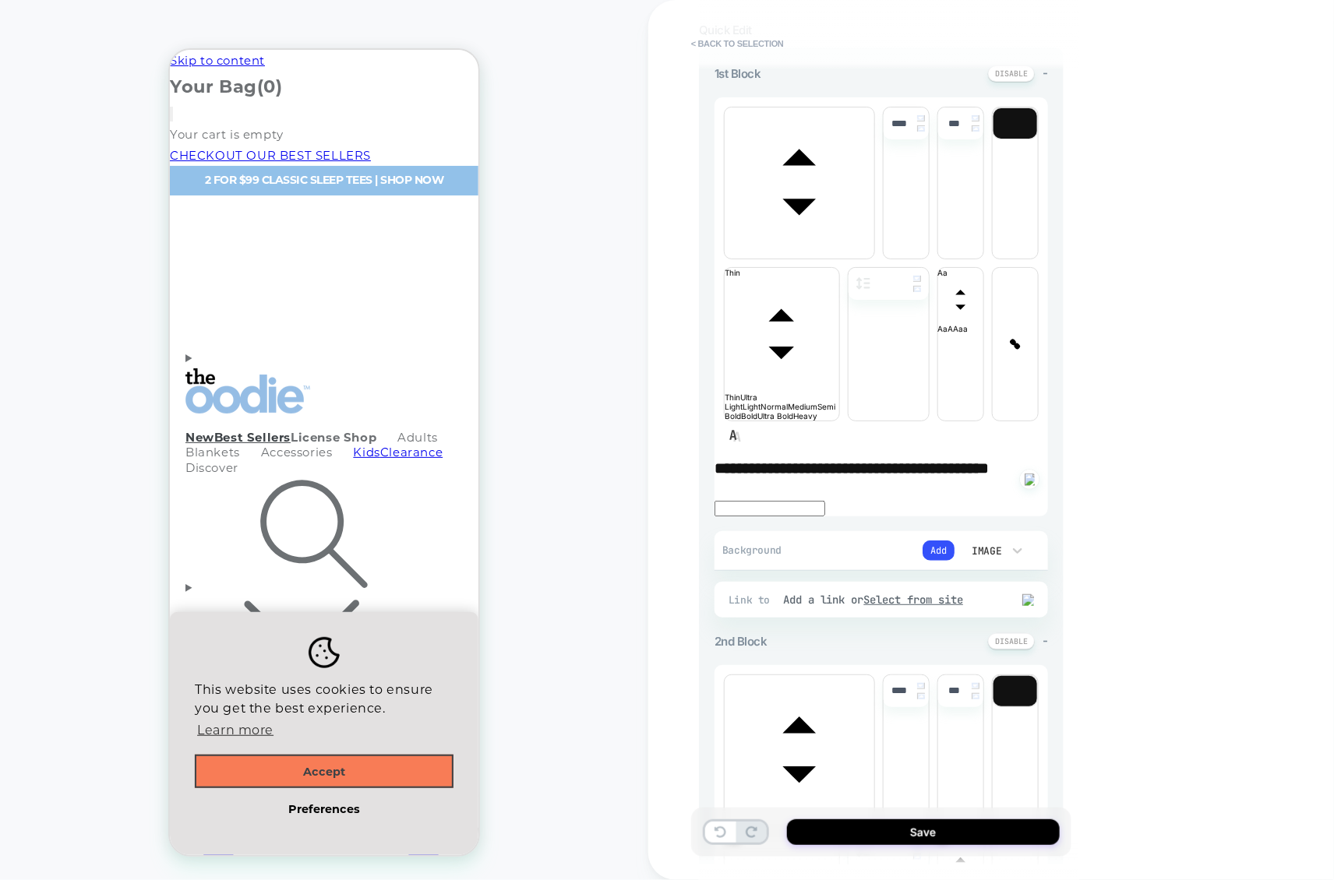
scroll to position [0, 0]
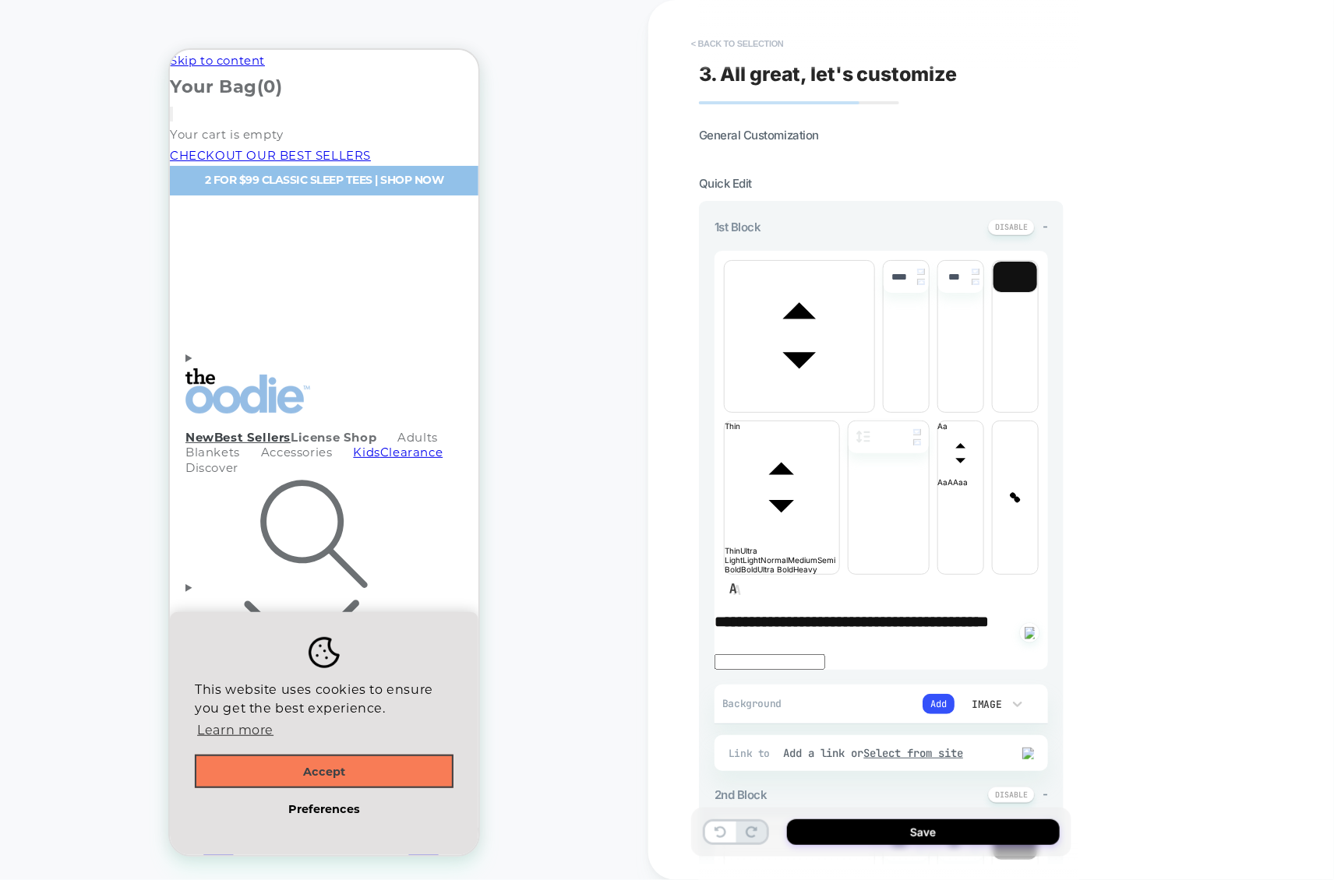
click at [760, 50] on button "< Back to selection" at bounding box center [737, 43] width 108 height 25
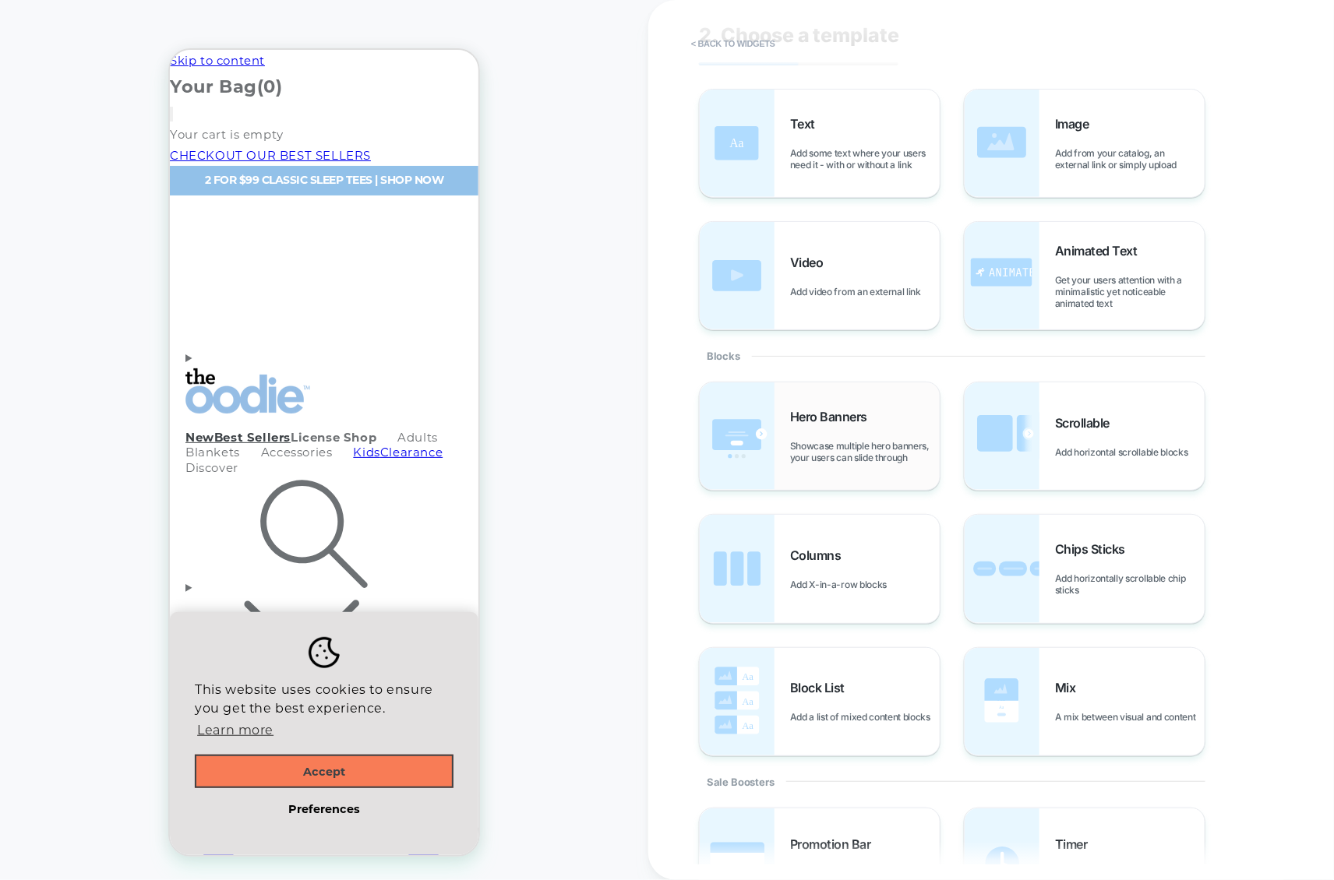
scroll to position [68, 0]
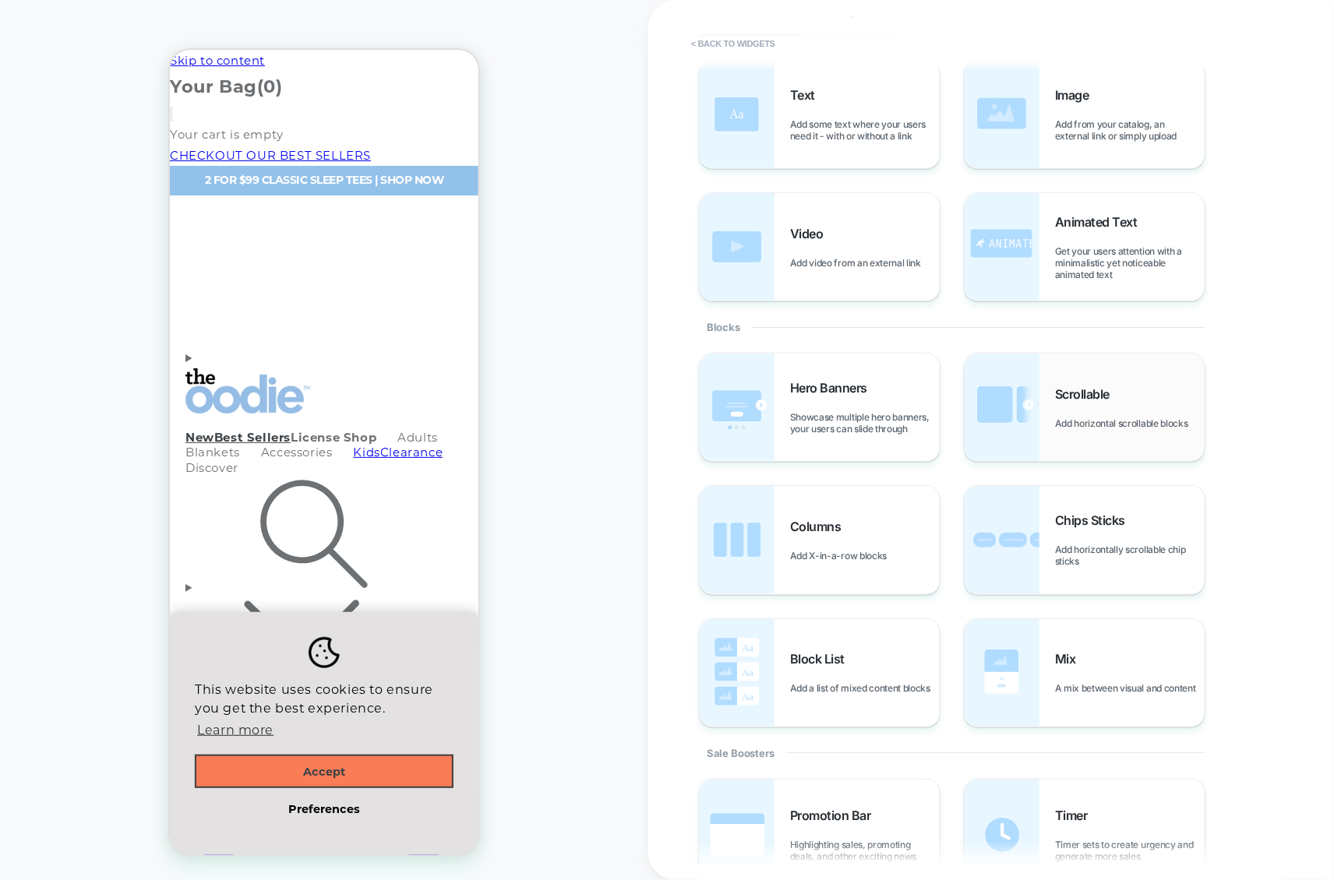
click at [1018, 417] on img at bounding box center [1002, 408] width 75 height 108
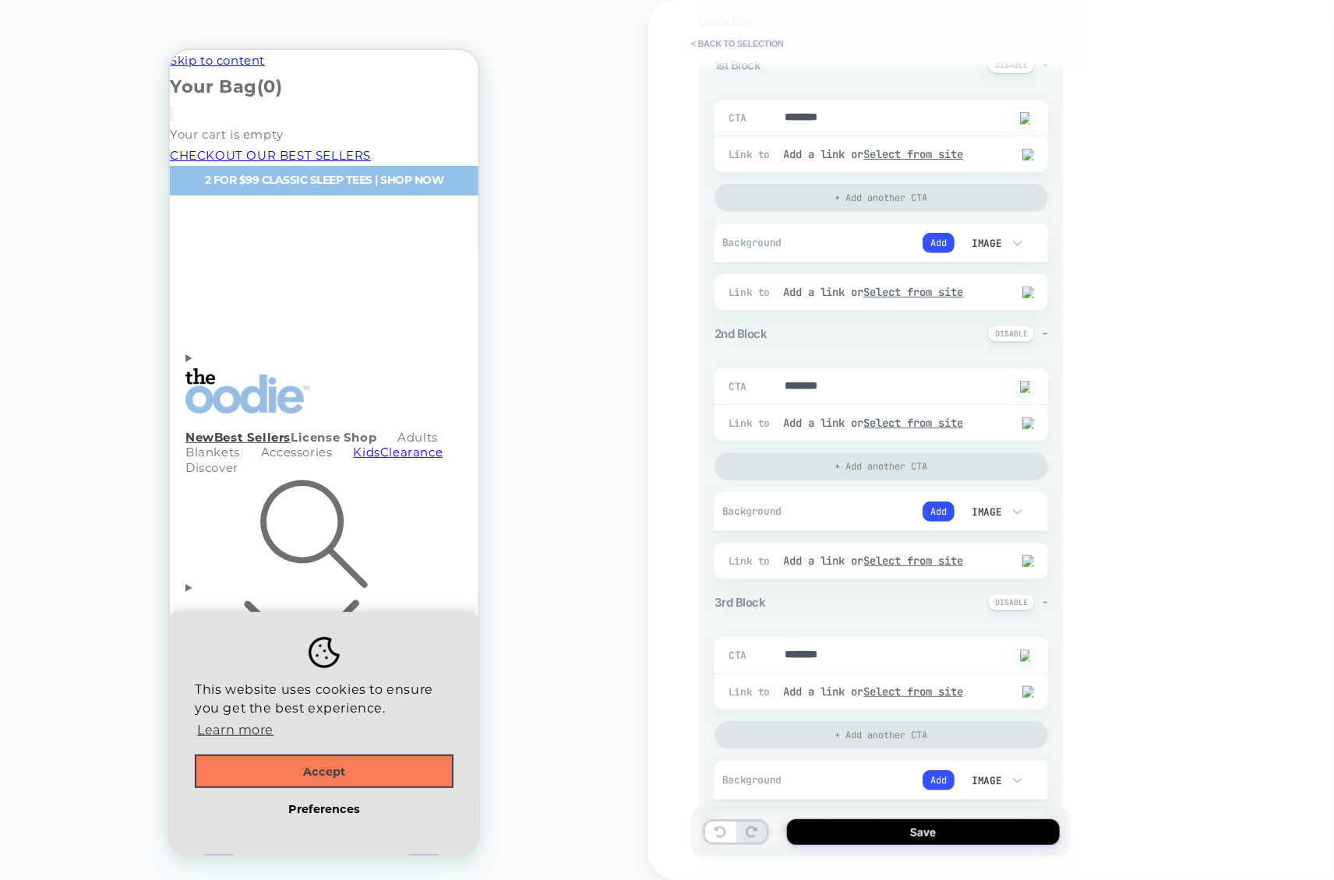
scroll to position [0, 0]
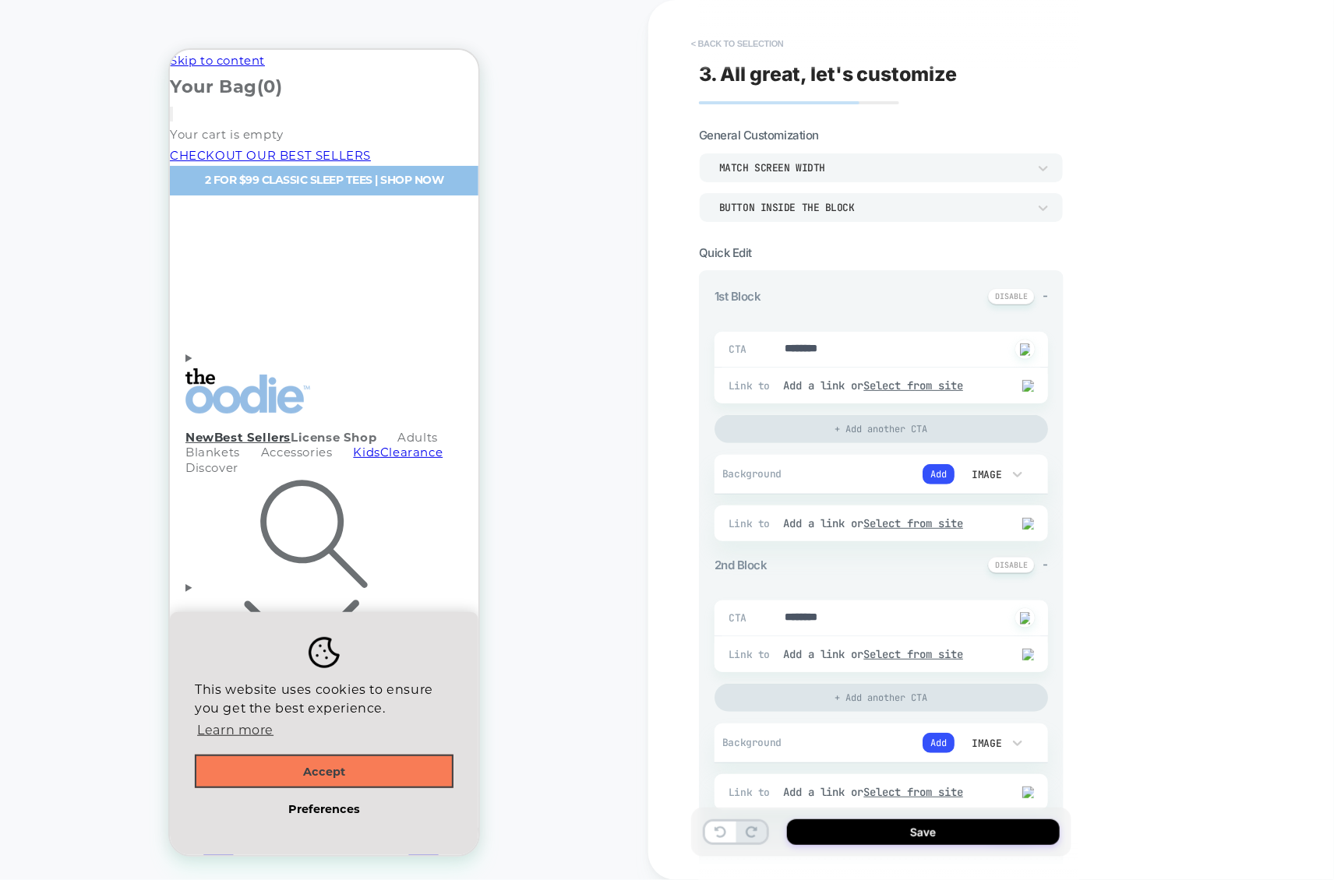
click at [770, 51] on button "< Back to selection" at bounding box center [737, 43] width 108 height 25
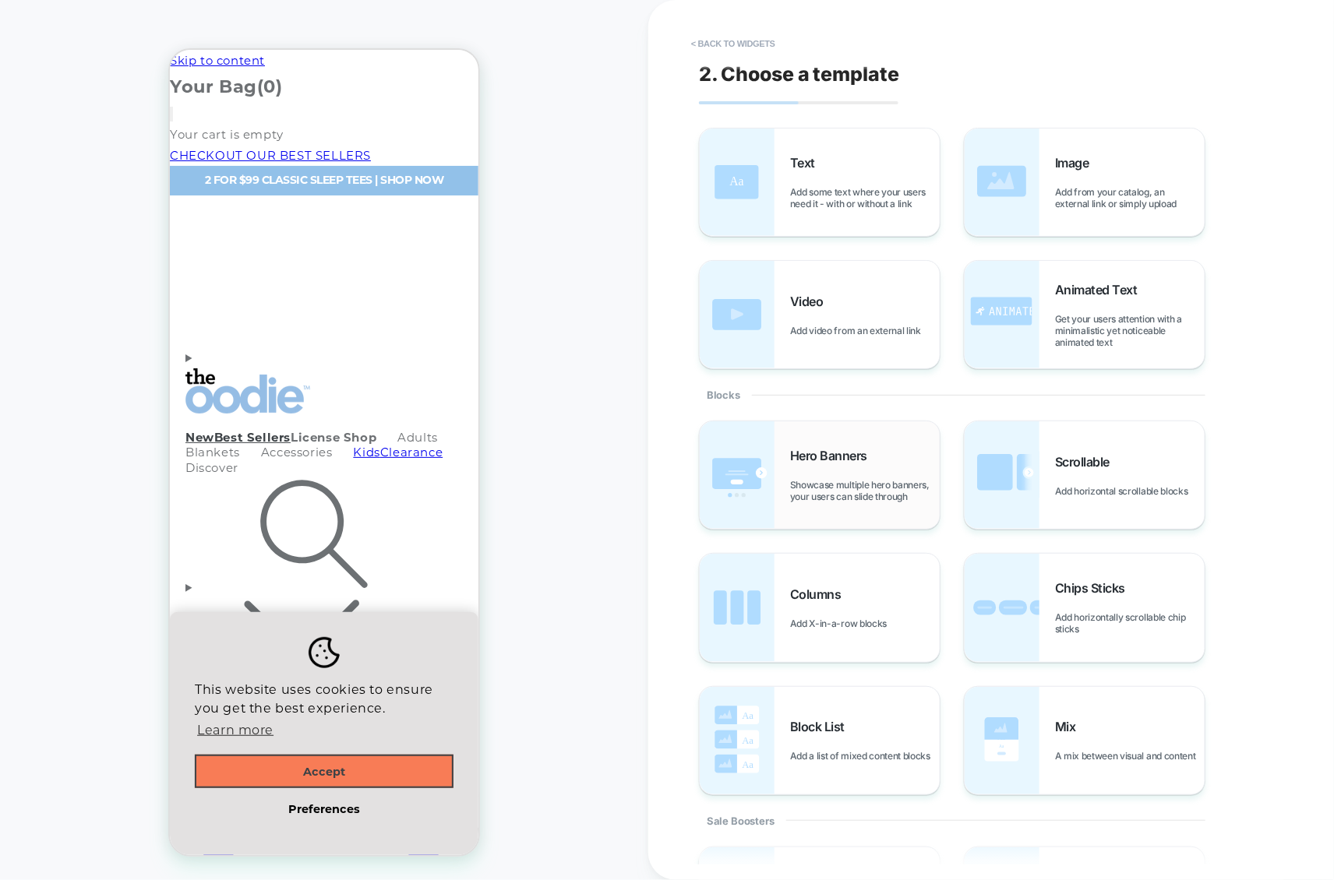
click at [806, 457] on span "Hero Banners" at bounding box center [832, 456] width 85 height 16
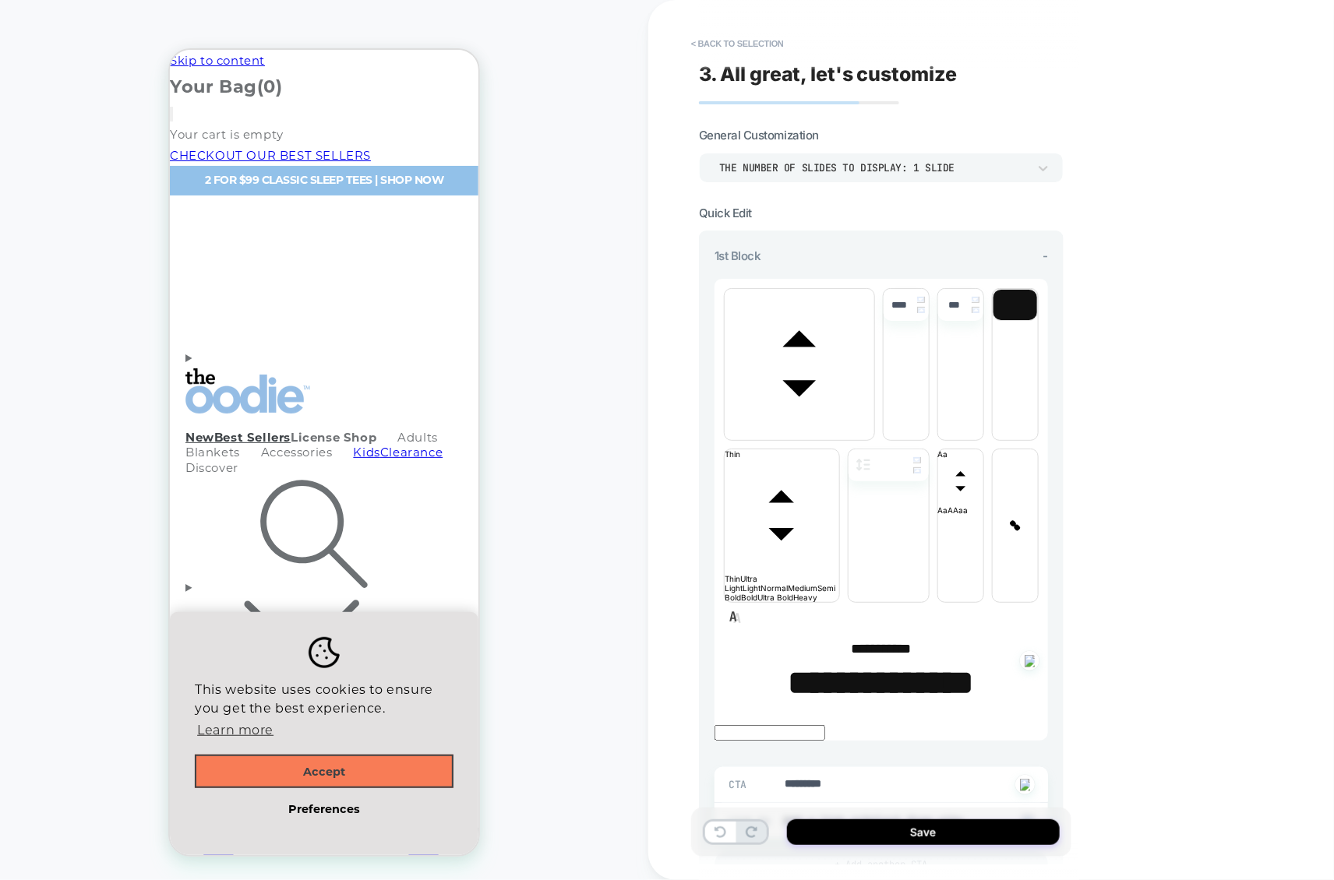
scroll to position [79, 0]
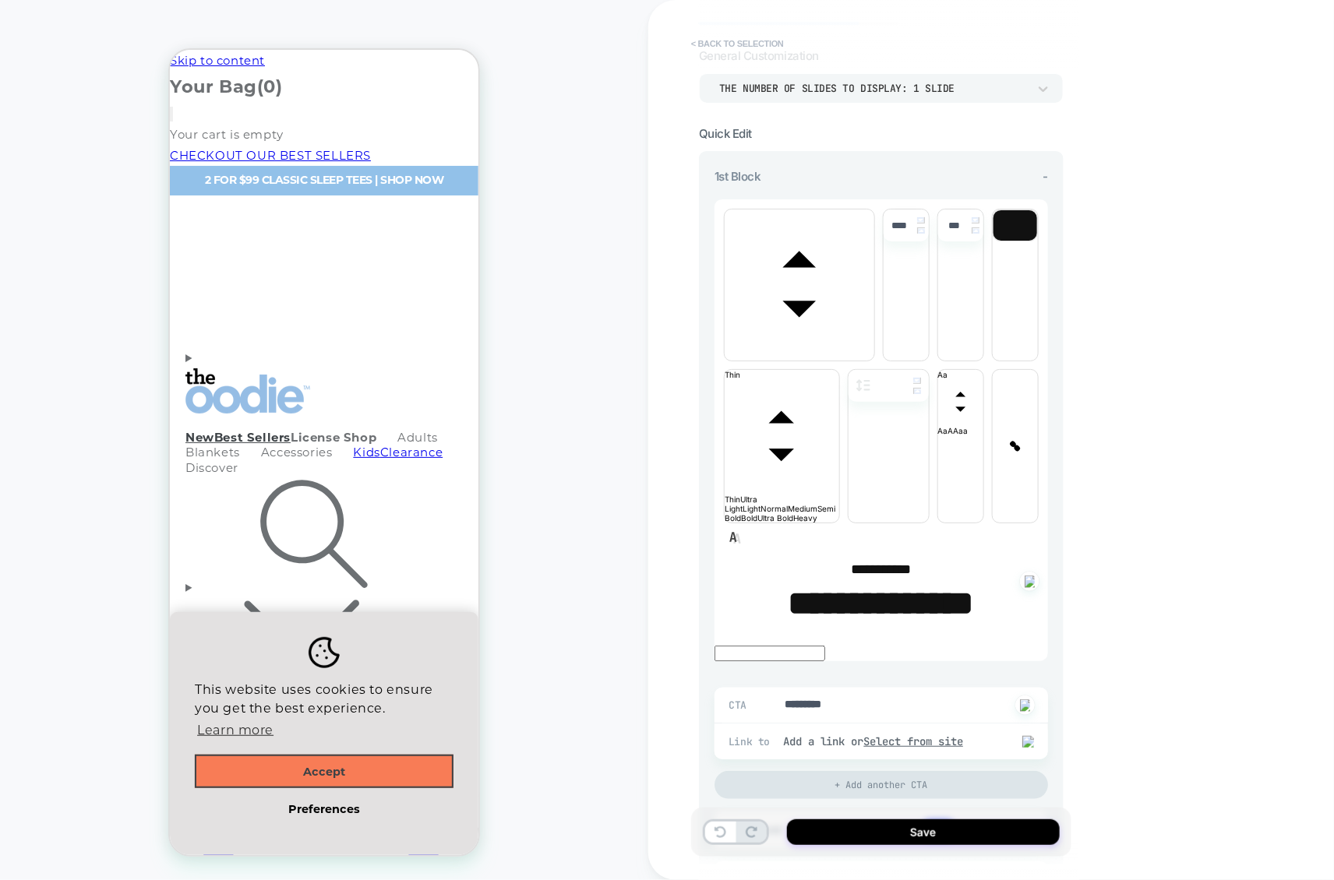
click at [723, 39] on button "< Back to selection" at bounding box center [737, 43] width 108 height 25
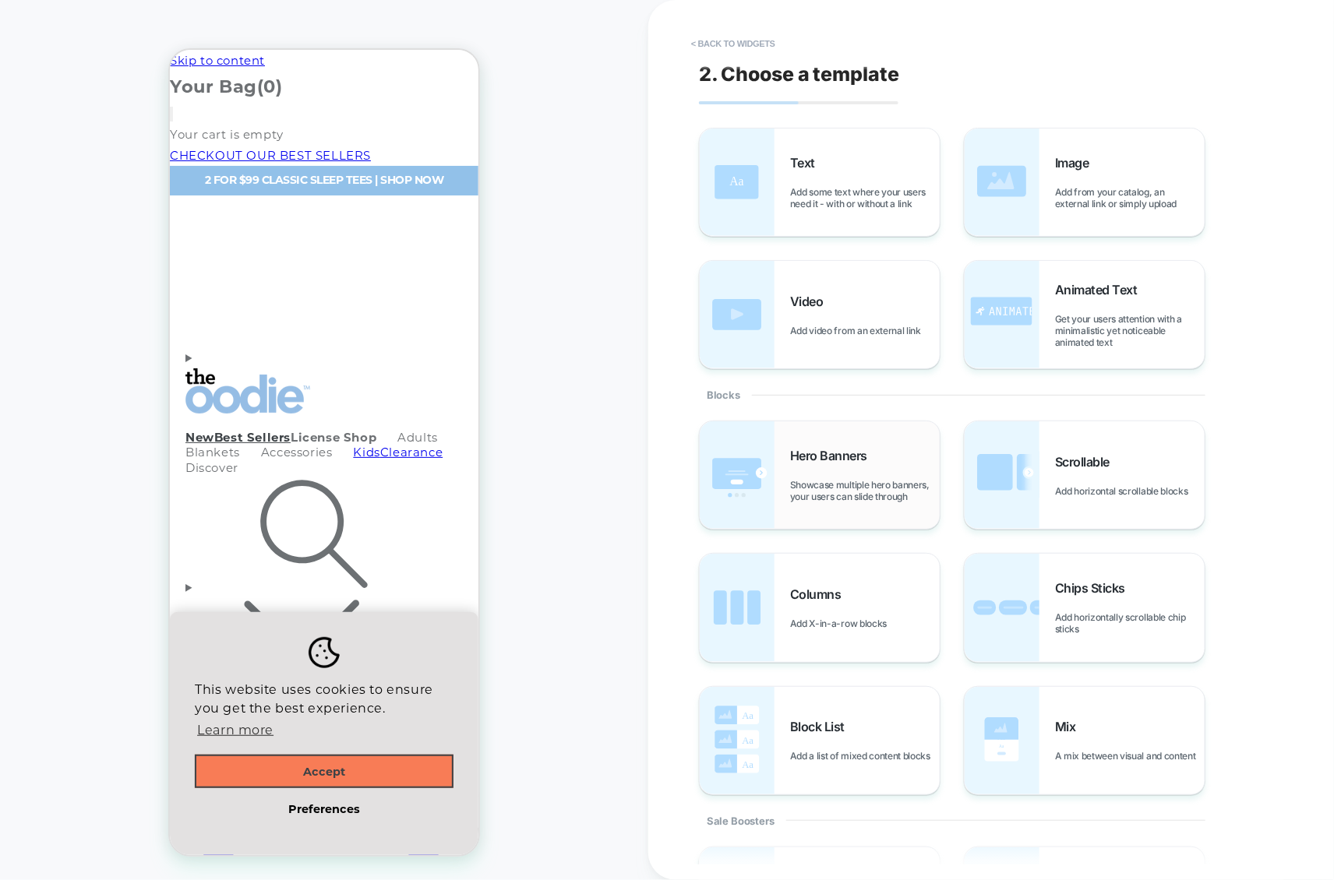
click at [835, 479] on span "Showcase multiple hero banners, your users can slide through" at bounding box center [865, 490] width 150 height 23
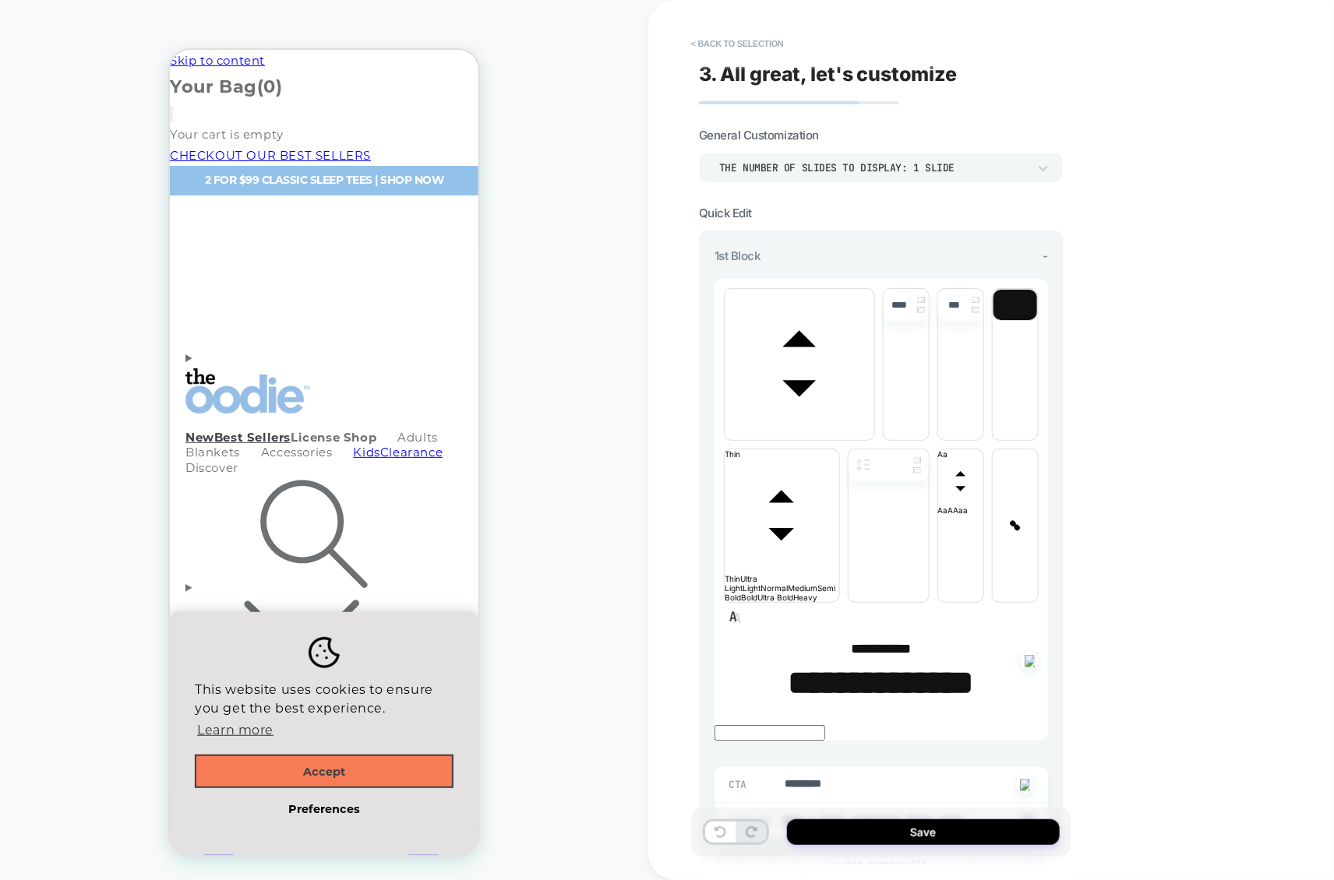
click at [913, 170] on div "THE NUMBER OF SLIDES TO DISPLAY: 1 SLIDE" at bounding box center [873, 167] width 309 height 13
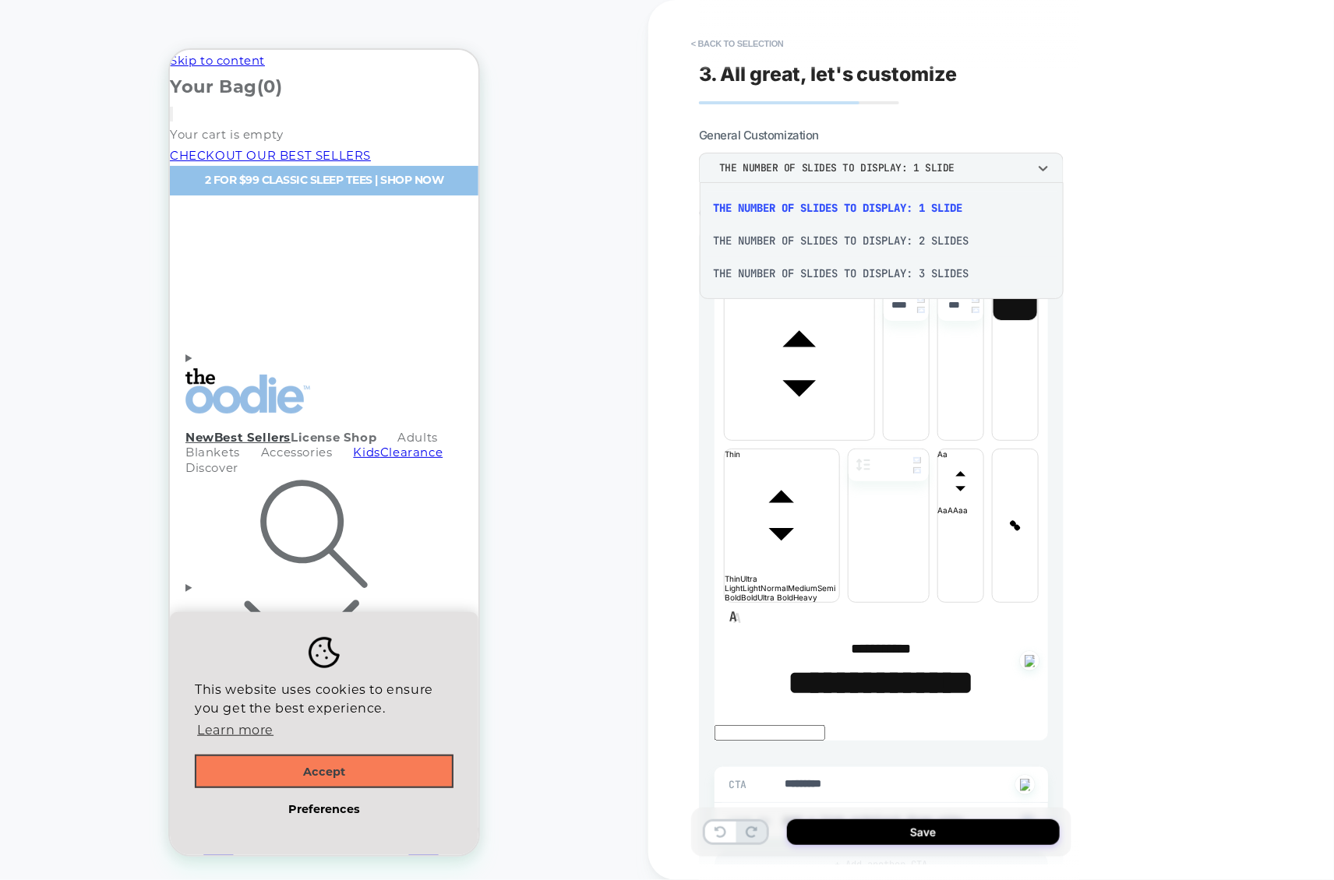
click at [1166, 510] on div at bounding box center [667, 440] width 1334 height 880
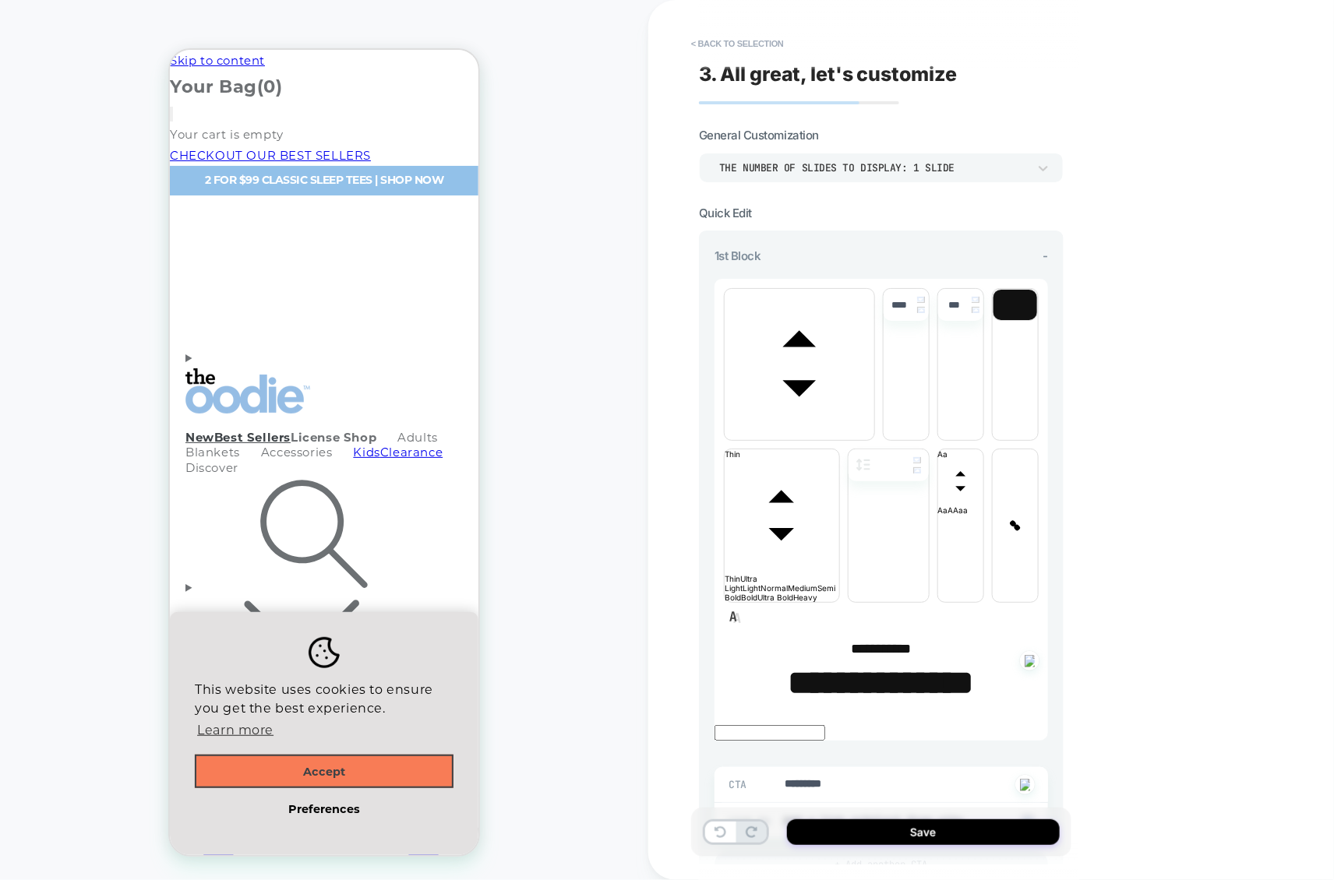
click at [891, 174] on div "THE NUMBER OF SLIDES TO DISPLAY: 1 SLIDE" at bounding box center [873, 167] width 309 height 13
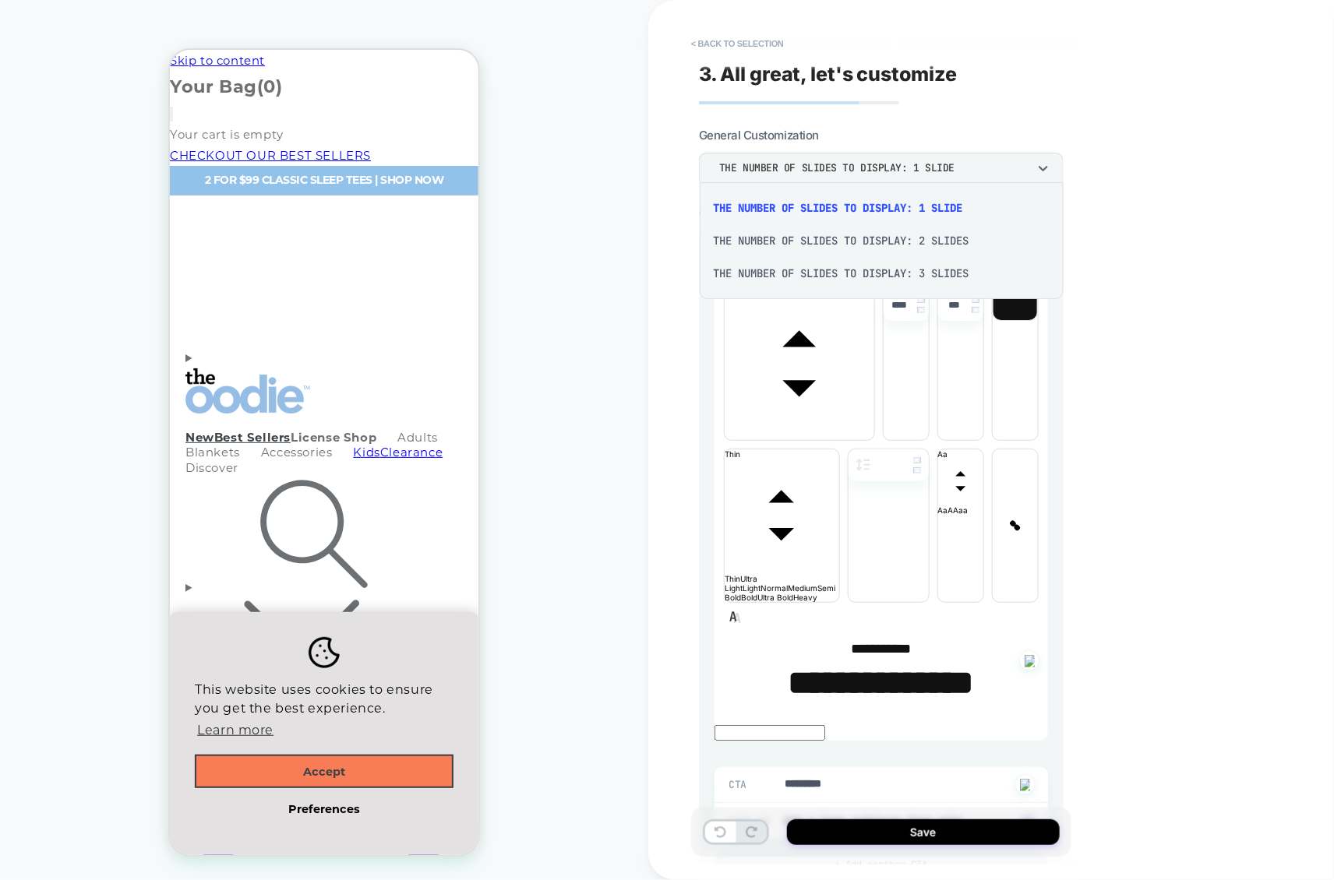
click at [891, 173] on div at bounding box center [667, 440] width 1334 height 880
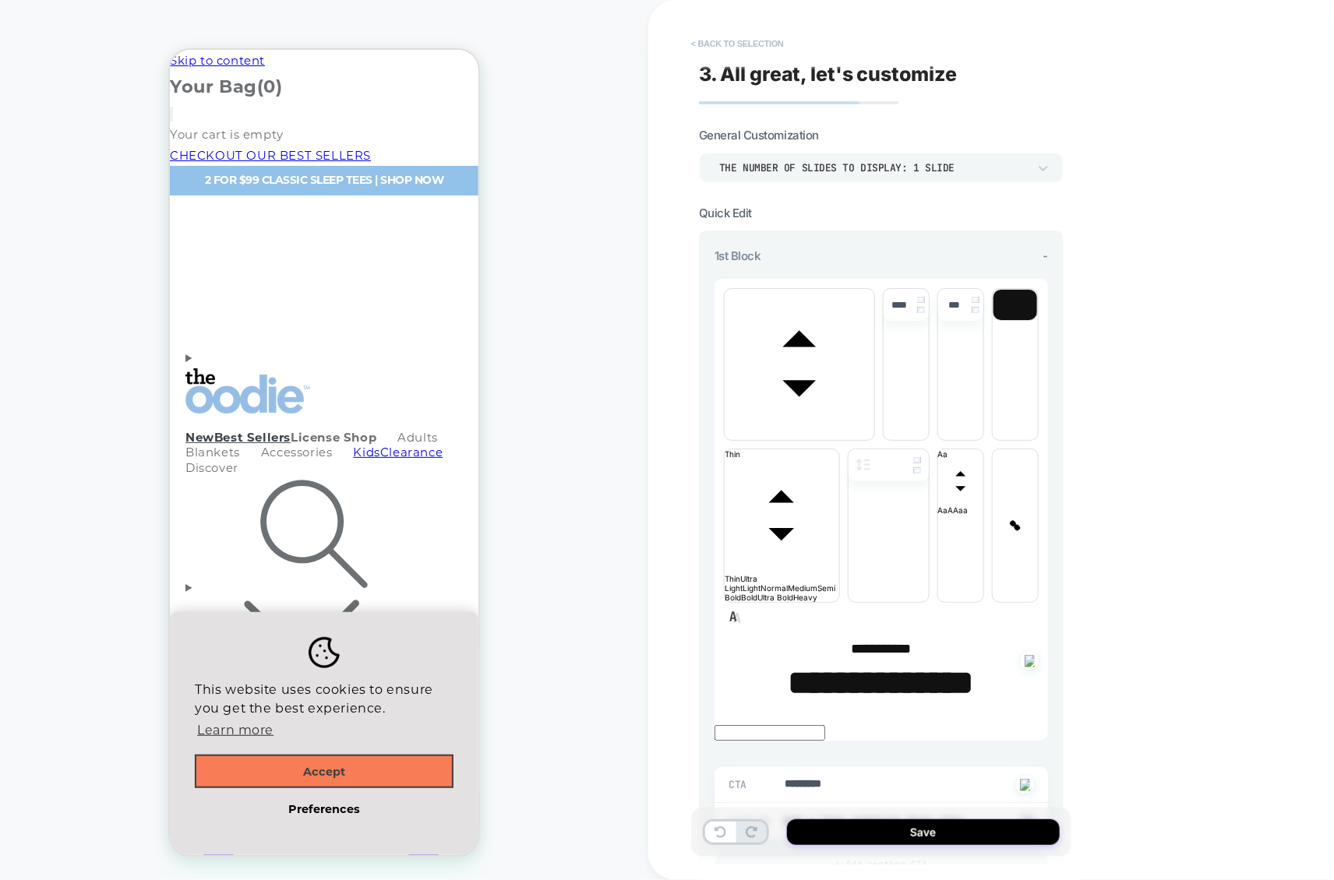
click at [756, 48] on button "< Back to selection" at bounding box center [737, 43] width 108 height 25
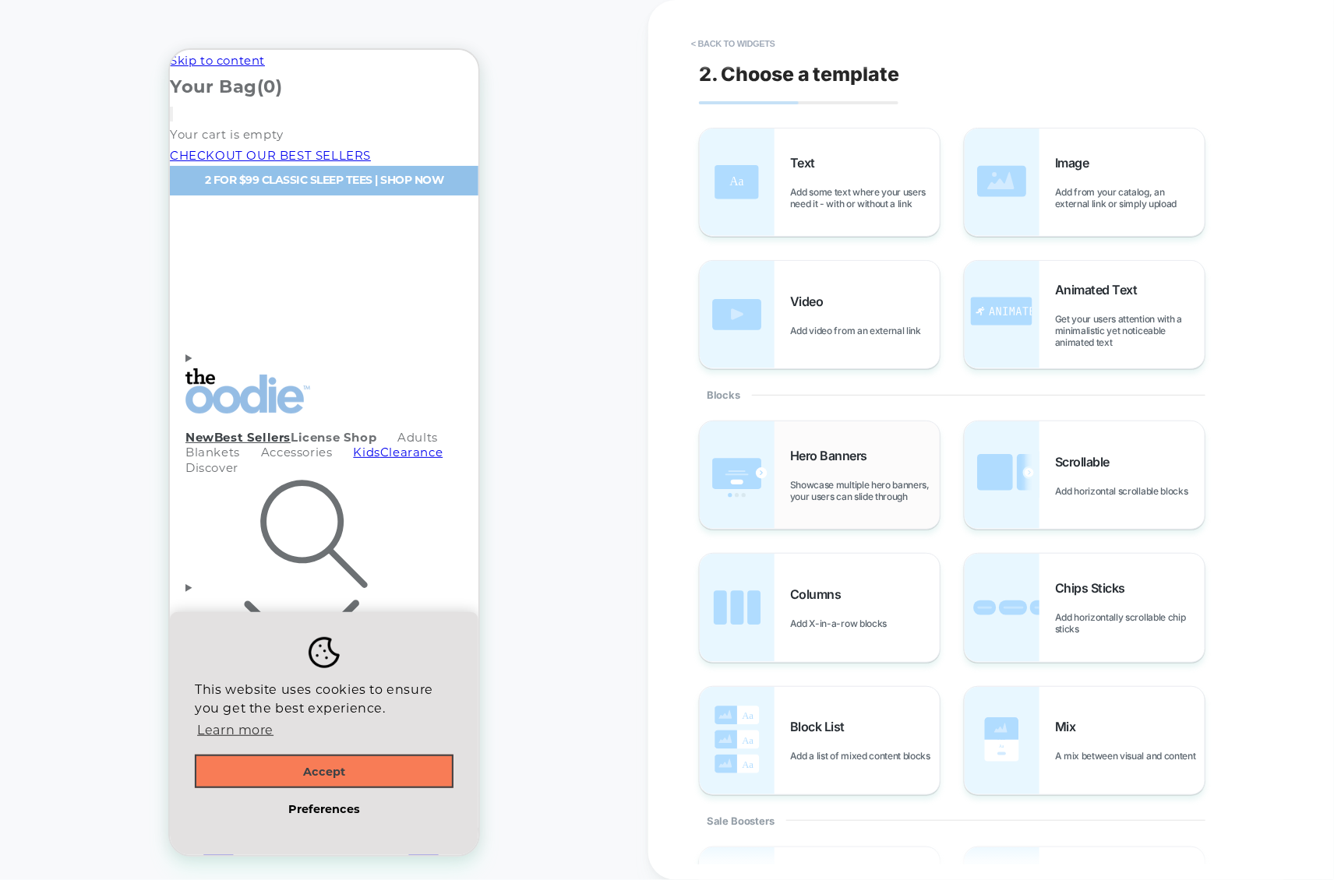
click at [837, 436] on div "Hero Banners Showcase multiple hero banners, your users can slide through" at bounding box center [820, 476] width 240 height 108
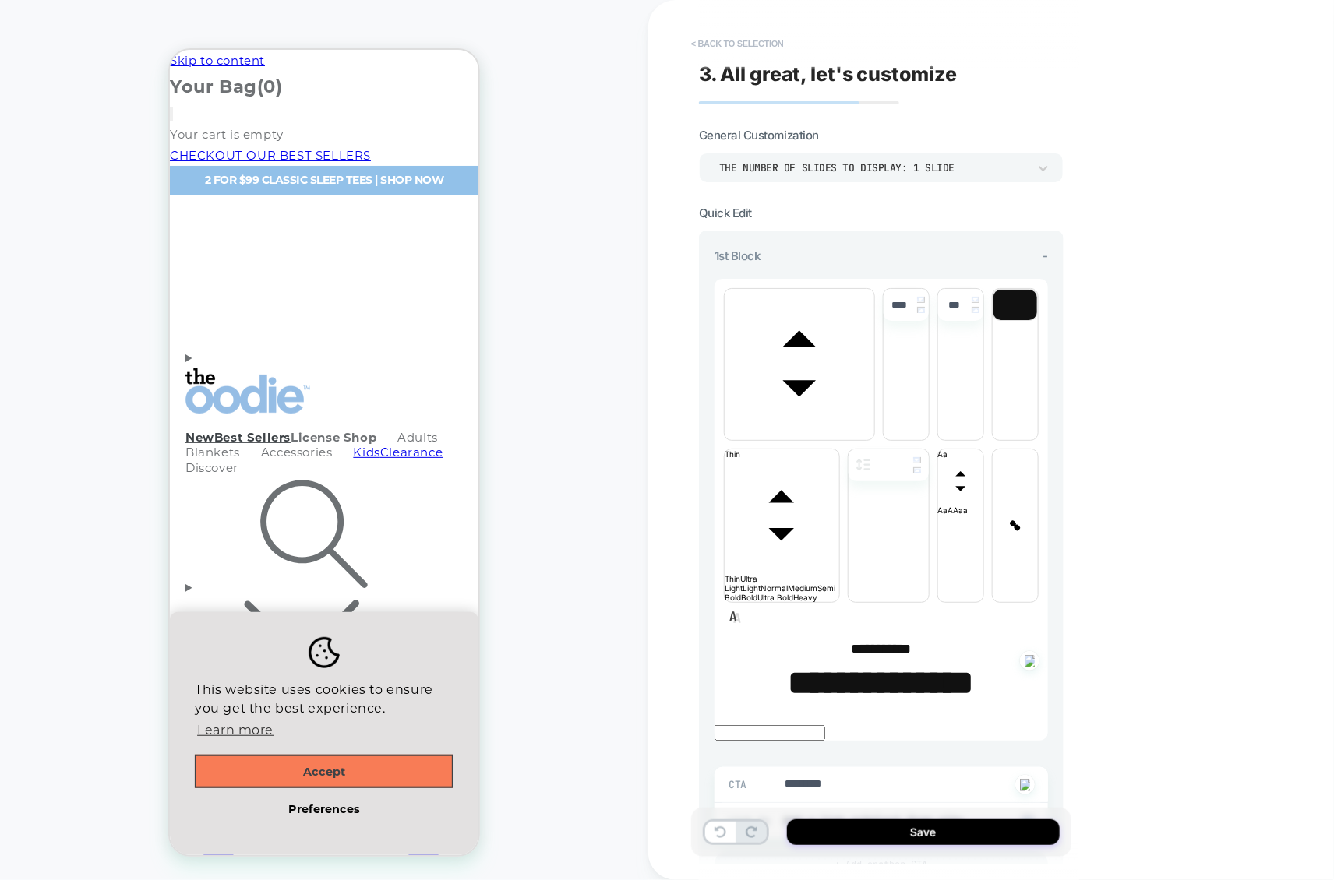
click at [750, 49] on button "< Back to selection" at bounding box center [737, 43] width 108 height 25
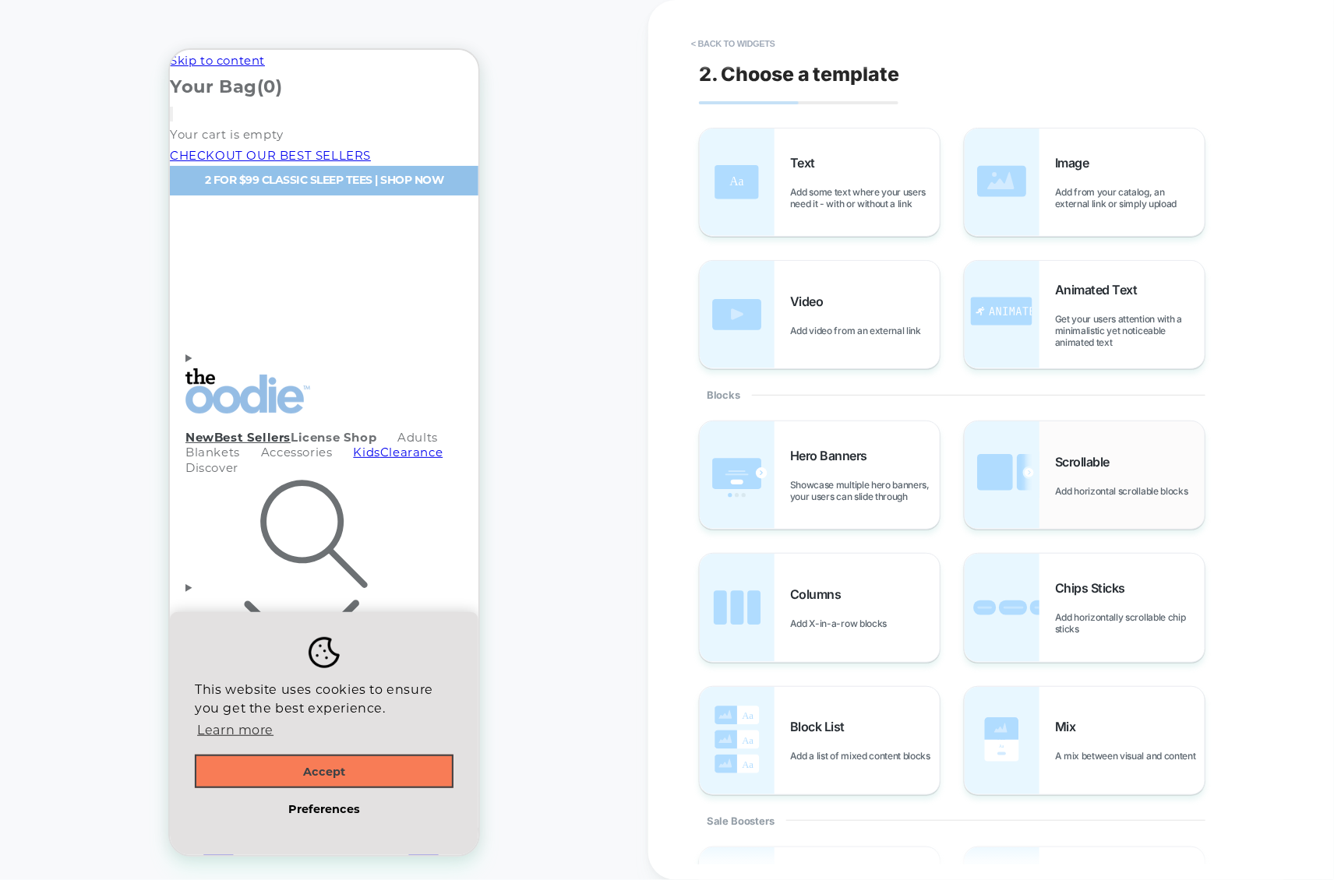
click at [1031, 485] on img at bounding box center [1002, 476] width 75 height 108
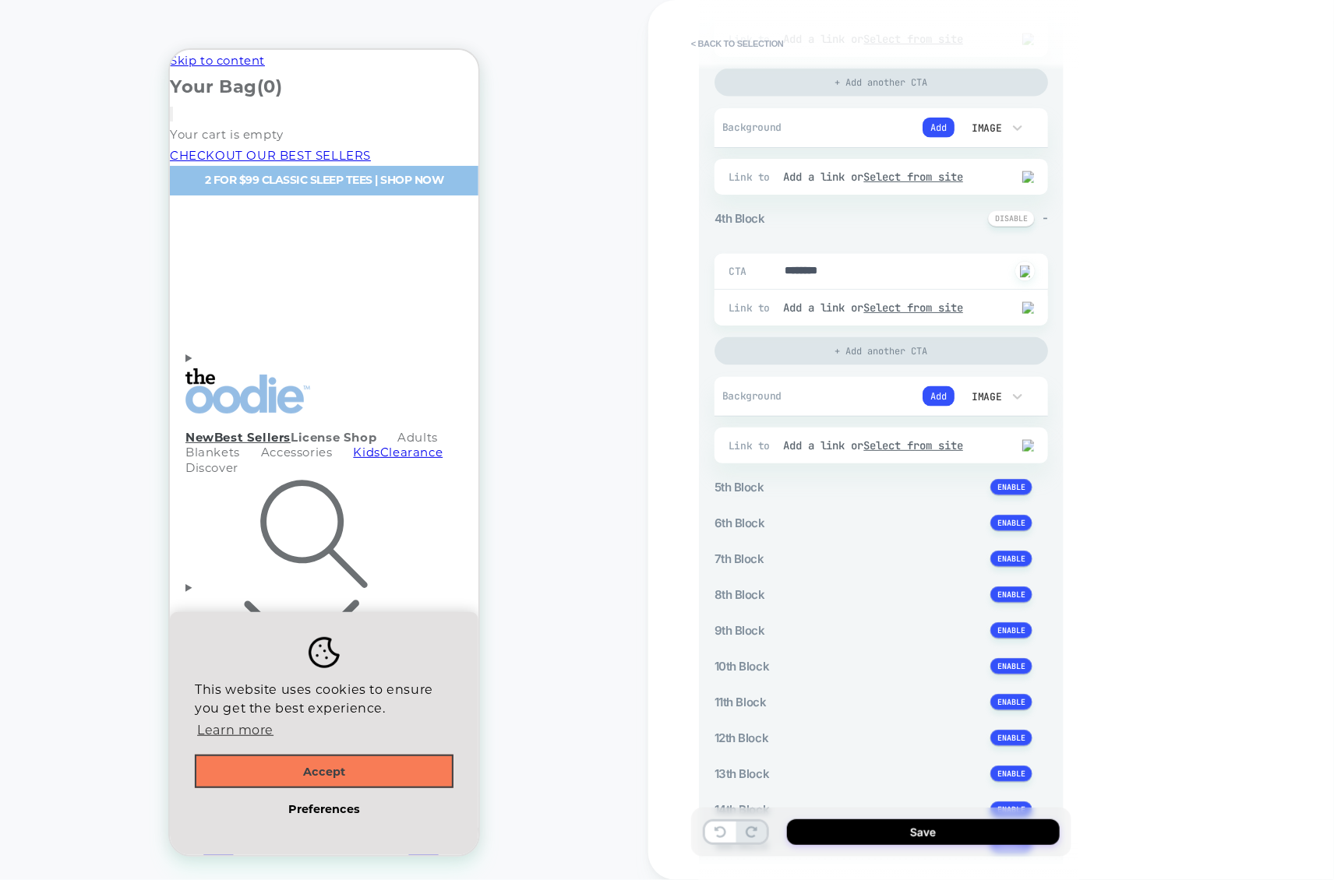
scroll to position [882, 0]
type textarea "*"
